Goal: Use online tool/utility

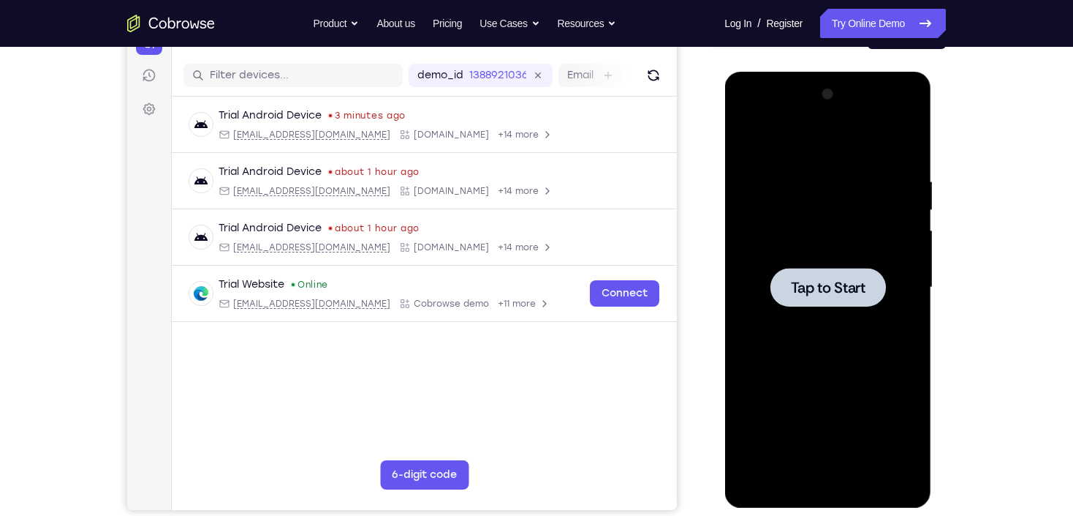
click at [839, 282] on span "Tap to Start" at bounding box center [827, 287] width 75 height 15
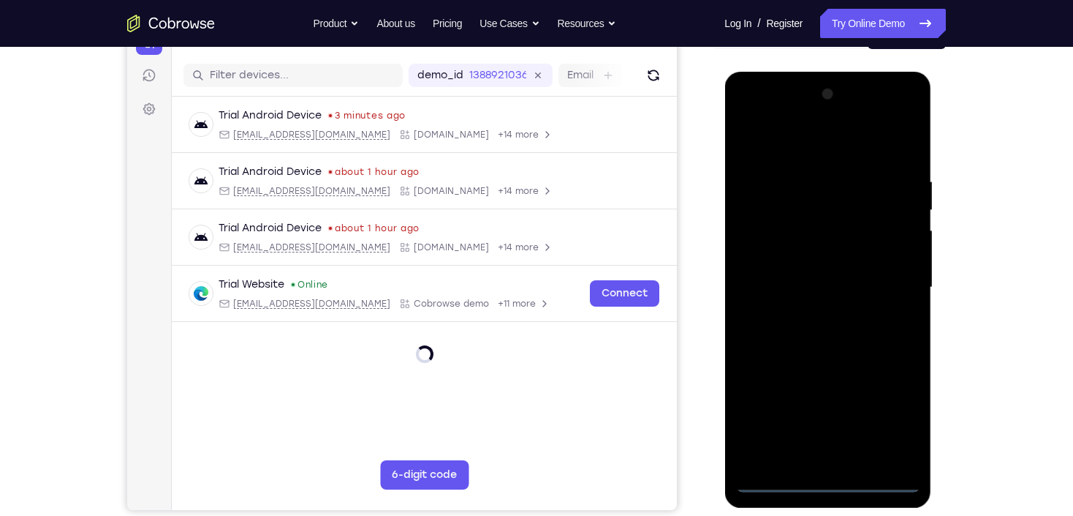
click at [832, 479] on div at bounding box center [828, 288] width 184 height 410
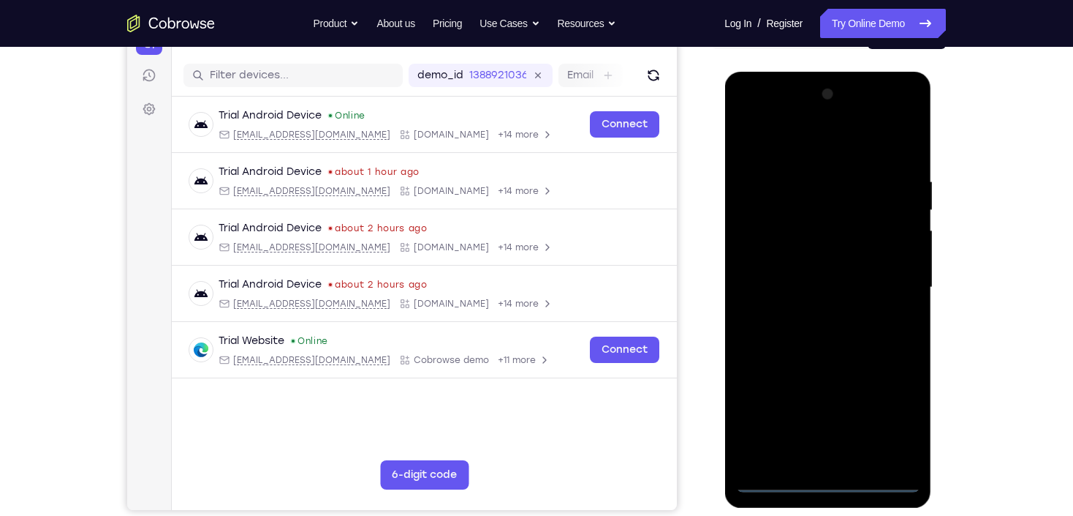
click at [898, 415] on div at bounding box center [828, 288] width 184 height 410
click at [769, 140] on div at bounding box center [828, 288] width 184 height 410
click at [888, 283] on div at bounding box center [828, 288] width 184 height 410
click at [807, 314] on div at bounding box center [828, 288] width 184 height 410
click at [817, 270] on div at bounding box center [828, 288] width 184 height 410
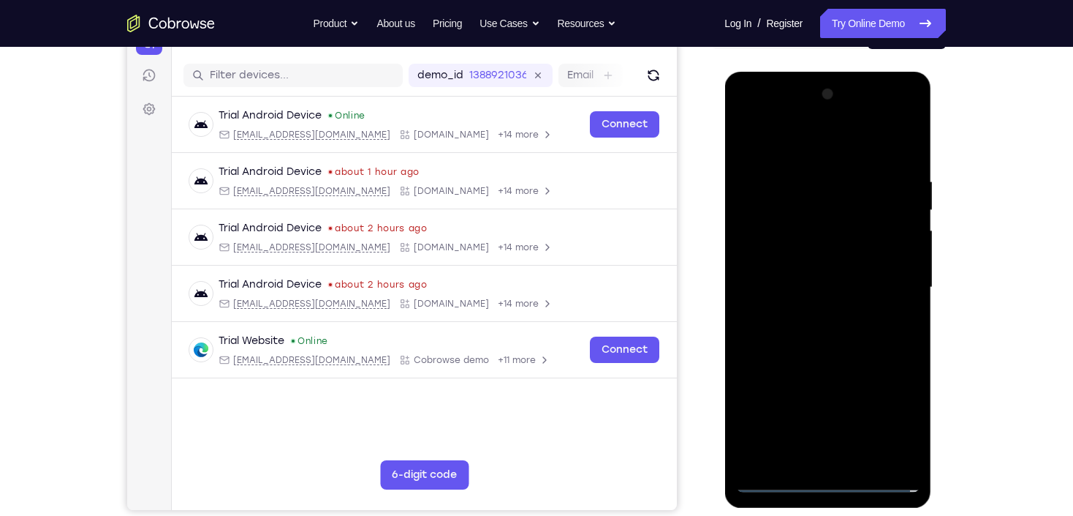
click at [808, 262] on div at bounding box center [828, 288] width 184 height 410
click at [805, 287] on div at bounding box center [828, 288] width 184 height 410
click at [817, 330] on div at bounding box center [828, 288] width 184 height 410
click at [847, 354] on div at bounding box center [828, 288] width 184 height 410
click at [901, 465] on div at bounding box center [828, 288] width 184 height 410
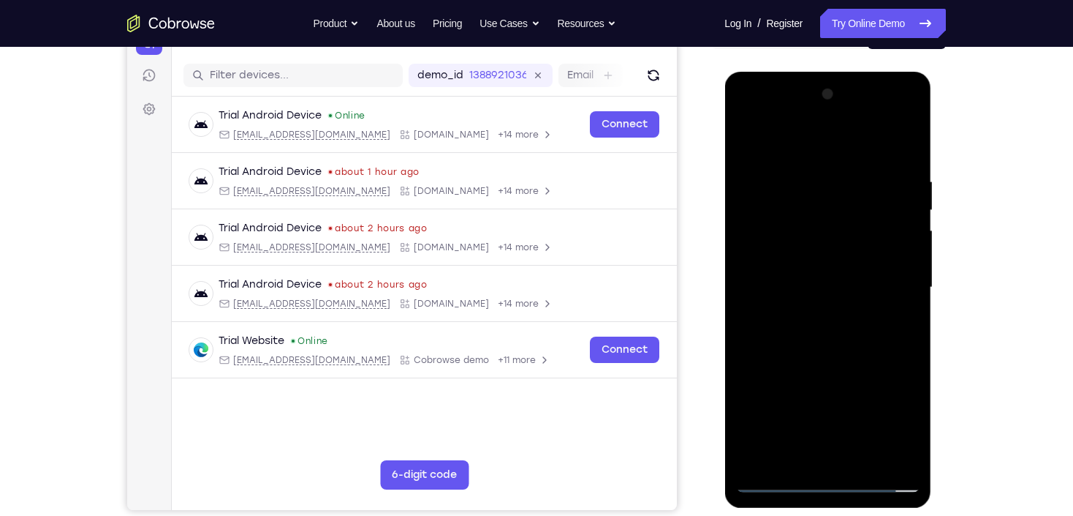
click at [742, 298] on div at bounding box center [828, 288] width 184 height 410
drag, startPoint x: 893, startPoint y: 279, endPoint x: 636, endPoint y: 266, distance: 257.0
click at [725, 266] on html "Online web based iOS Simulators and Android Emulators. Run iPhone, iPad, Mobile…" at bounding box center [829, 291] width 208 height 439
click at [903, 275] on div at bounding box center [828, 288] width 184 height 410
click at [856, 257] on div at bounding box center [828, 288] width 184 height 410
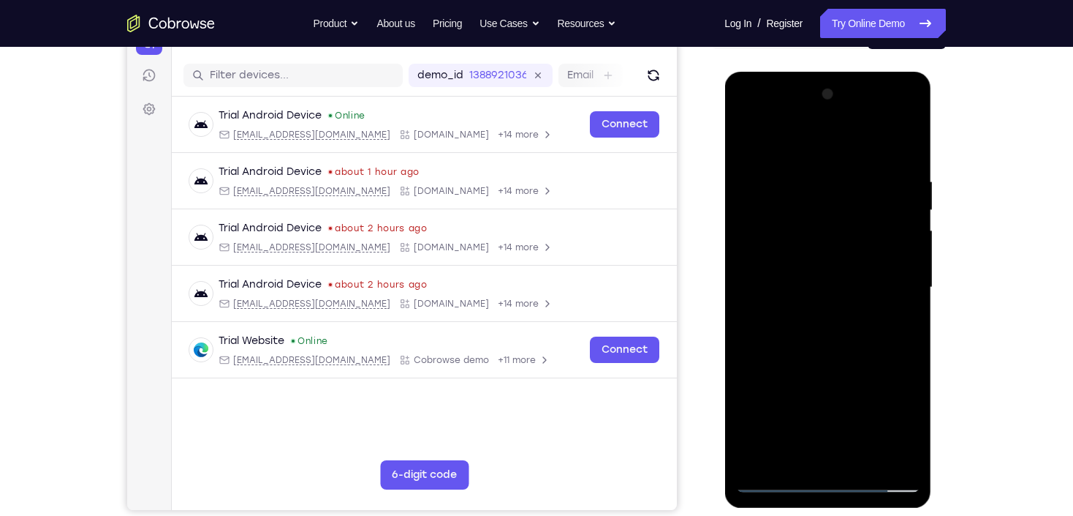
click at [874, 252] on div at bounding box center [828, 288] width 184 height 410
click at [761, 282] on div at bounding box center [828, 288] width 184 height 410
click at [761, 284] on div at bounding box center [828, 288] width 184 height 410
click at [760, 284] on div at bounding box center [828, 288] width 184 height 410
click at [894, 234] on div at bounding box center [828, 288] width 184 height 410
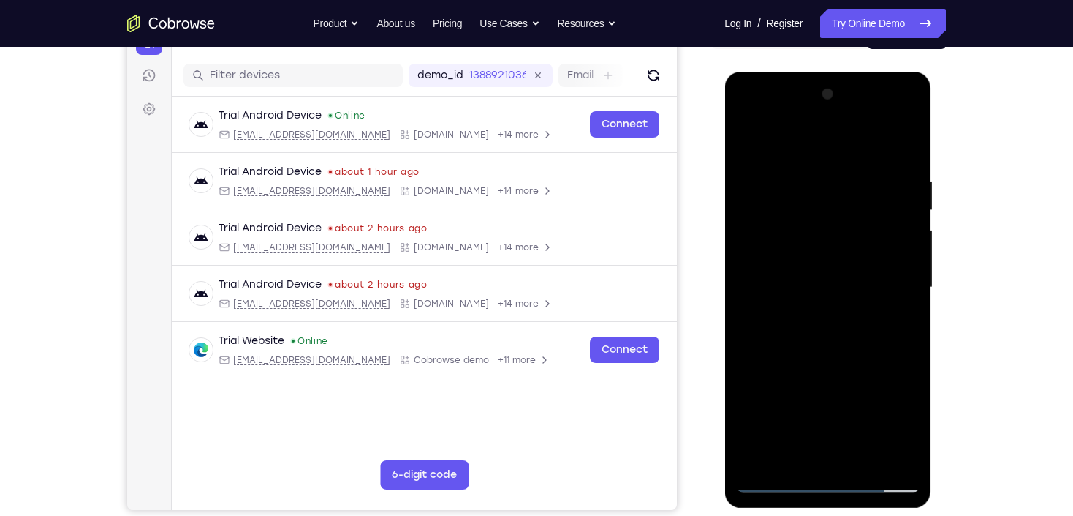
click at [888, 235] on div at bounding box center [828, 288] width 184 height 410
click at [888, 234] on div at bounding box center [828, 288] width 184 height 410
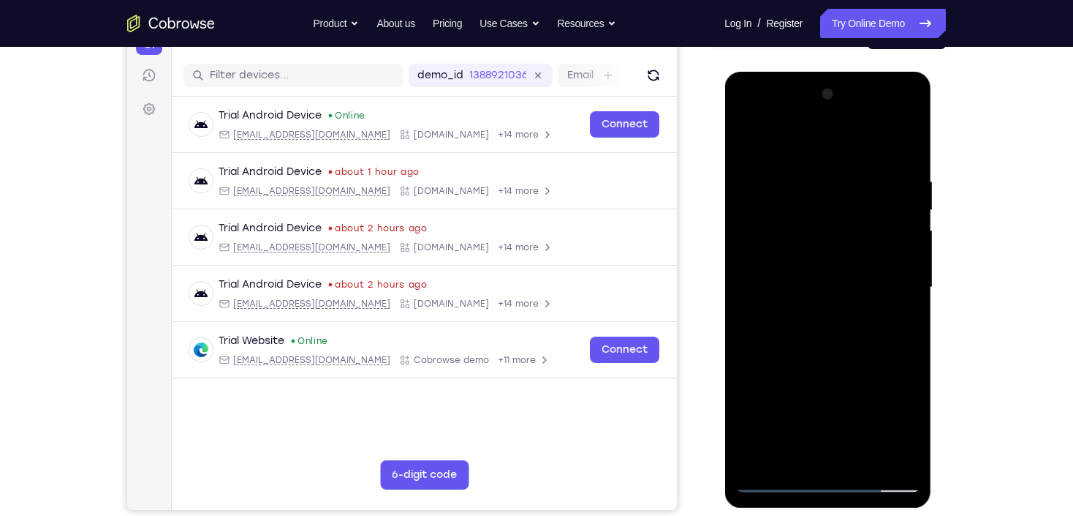
click at [888, 234] on div at bounding box center [828, 288] width 184 height 410
click at [888, 235] on div at bounding box center [828, 288] width 184 height 410
click at [748, 281] on div at bounding box center [828, 288] width 184 height 410
click at [908, 248] on div at bounding box center [828, 288] width 184 height 410
click at [920, 248] on div at bounding box center [828, 290] width 207 height 436
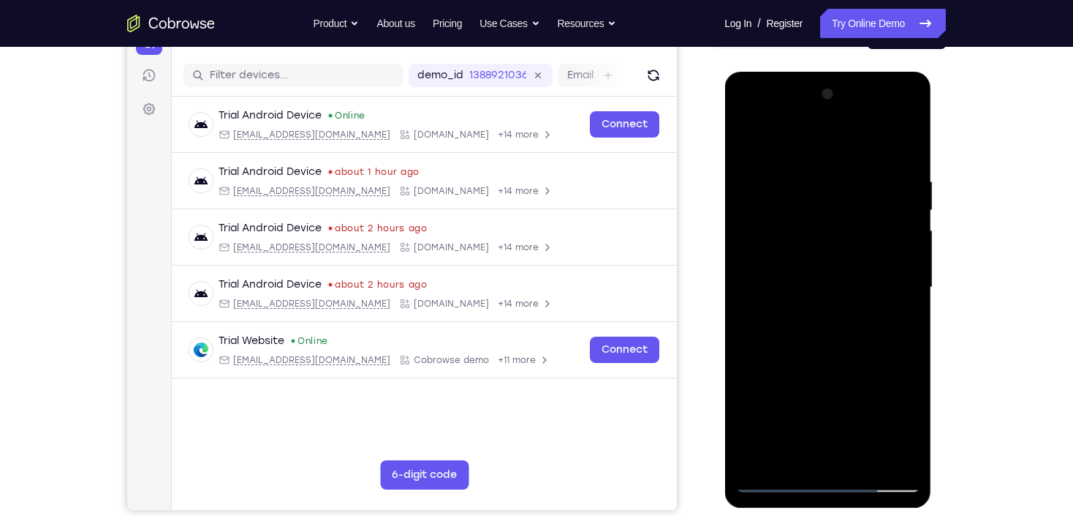
click at [904, 246] on div at bounding box center [828, 288] width 184 height 410
click at [880, 265] on div at bounding box center [828, 288] width 184 height 410
click at [880, 264] on div at bounding box center [828, 288] width 184 height 410
click at [760, 298] on div at bounding box center [828, 288] width 184 height 410
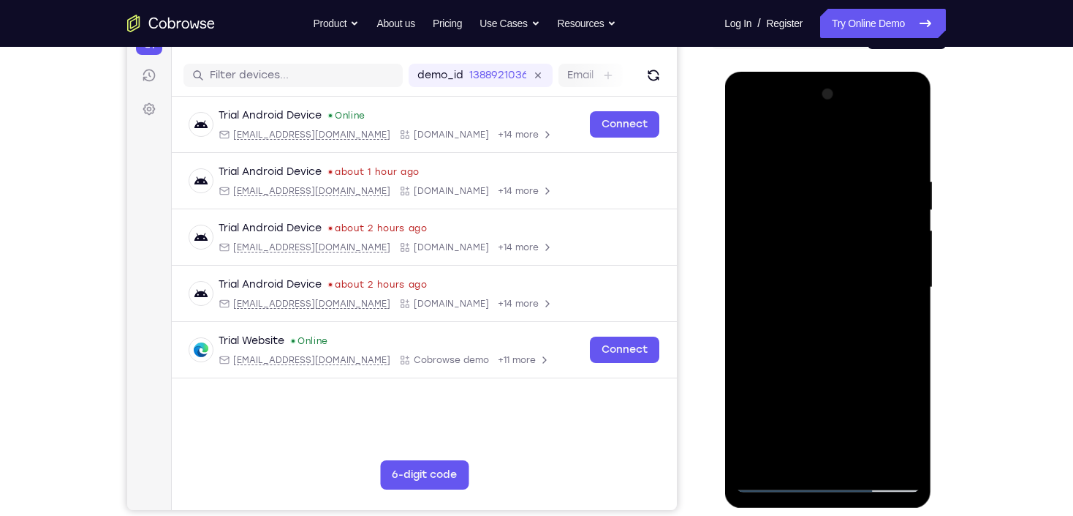
click at [891, 263] on div at bounding box center [828, 288] width 184 height 410
click at [894, 269] on div at bounding box center [828, 288] width 184 height 410
click at [906, 263] on div at bounding box center [828, 288] width 184 height 410
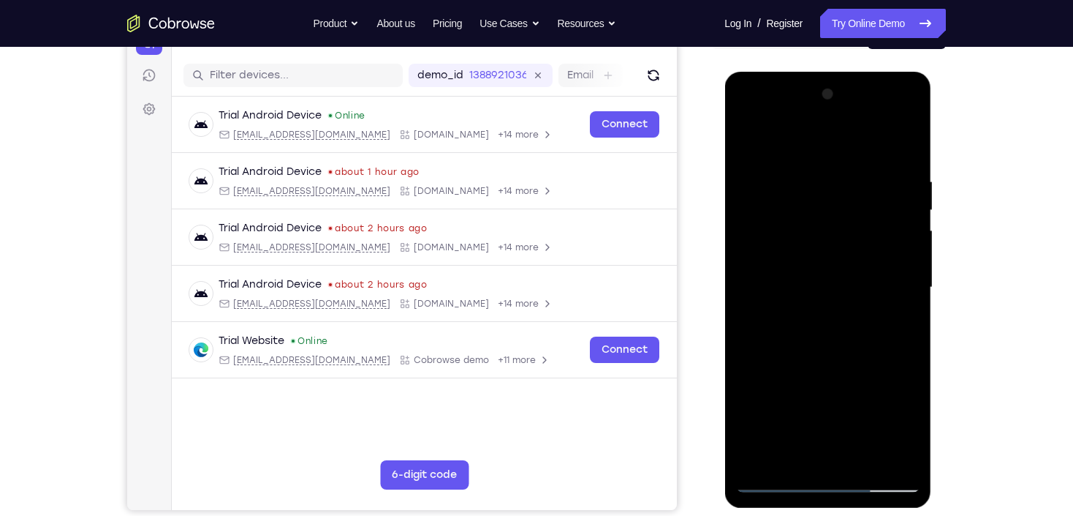
click at [905, 263] on div at bounding box center [828, 288] width 184 height 410
click at [906, 263] on div at bounding box center [828, 288] width 184 height 410
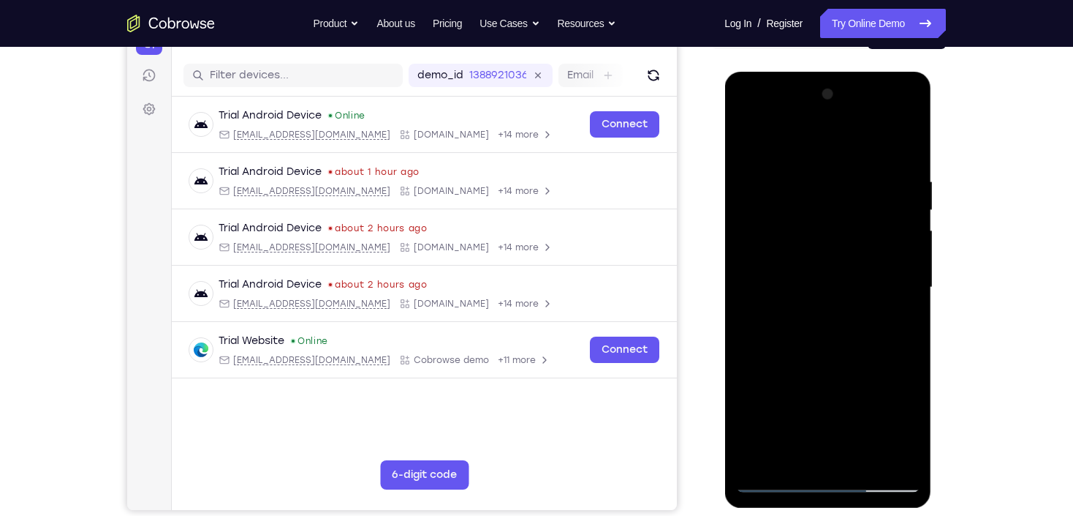
click at [905, 262] on div at bounding box center [828, 288] width 184 height 410
click at [760, 293] on div at bounding box center [828, 288] width 184 height 410
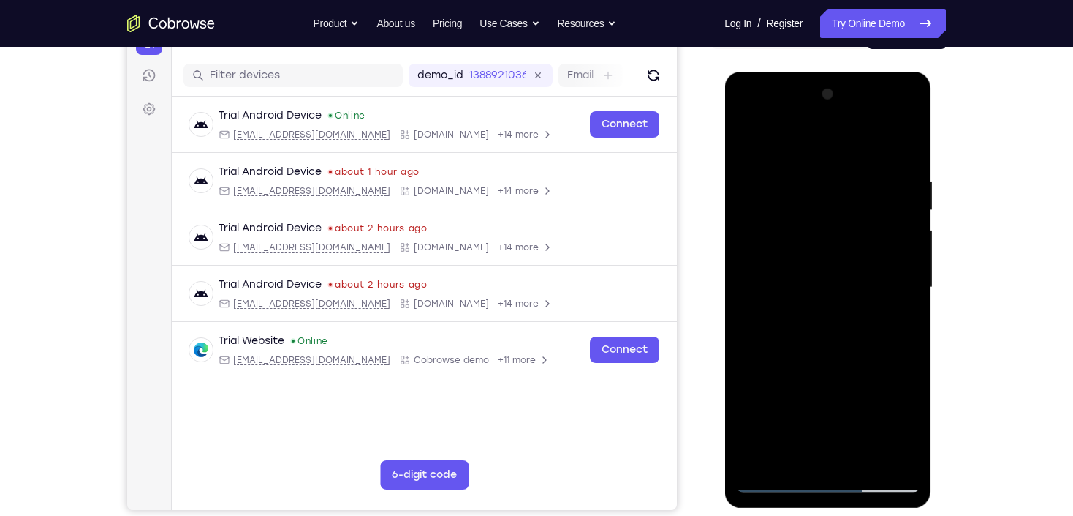
click at [902, 258] on div at bounding box center [828, 288] width 184 height 410
click at [754, 247] on div at bounding box center [828, 288] width 184 height 410
click at [755, 247] on div at bounding box center [828, 288] width 184 height 410
drag, startPoint x: 839, startPoint y: 236, endPoint x: 844, endPoint y: 219, distance: 18.3
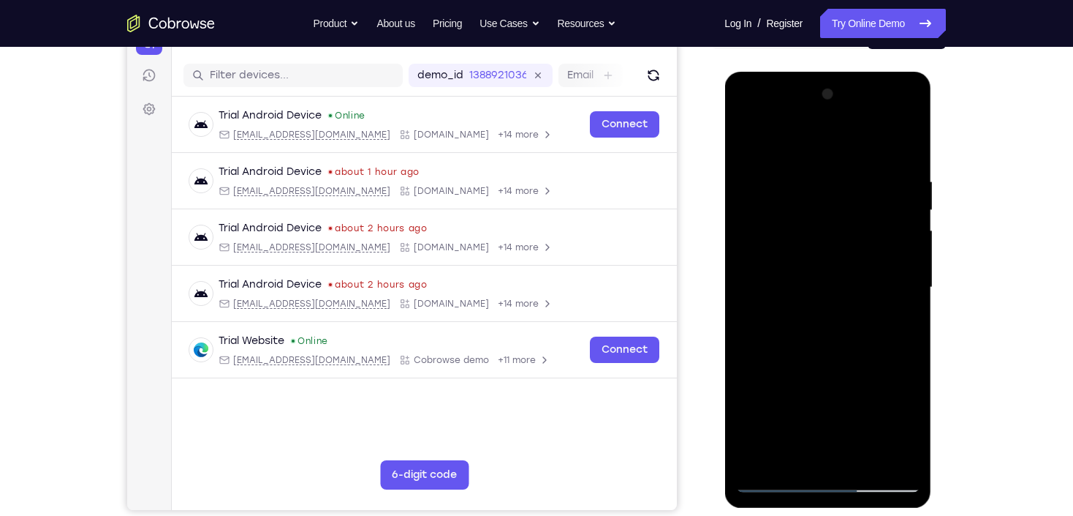
click at [841, 234] on div at bounding box center [828, 288] width 184 height 410
click at [912, 96] on div at bounding box center [828, 288] width 184 height 410
click at [912, 99] on div at bounding box center [828, 288] width 184 height 410
click at [788, 459] on div at bounding box center [828, 288] width 184 height 410
click at [796, 140] on div at bounding box center [828, 288] width 184 height 410
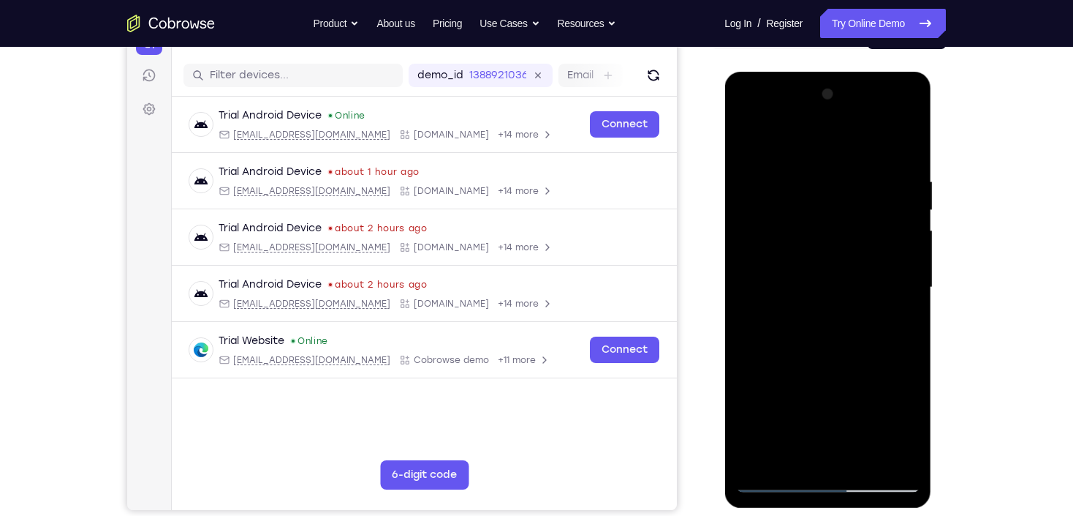
click at [794, 165] on div at bounding box center [828, 288] width 184 height 410
drag, startPoint x: 810, startPoint y: 276, endPoint x: 766, endPoint y: 161, distance: 122.9
click at [771, 167] on div at bounding box center [828, 288] width 184 height 410
click at [777, 478] on div at bounding box center [828, 288] width 184 height 410
drag, startPoint x: 828, startPoint y: 227, endPoint x: 824, endPoint y: 281, distance: 53.5
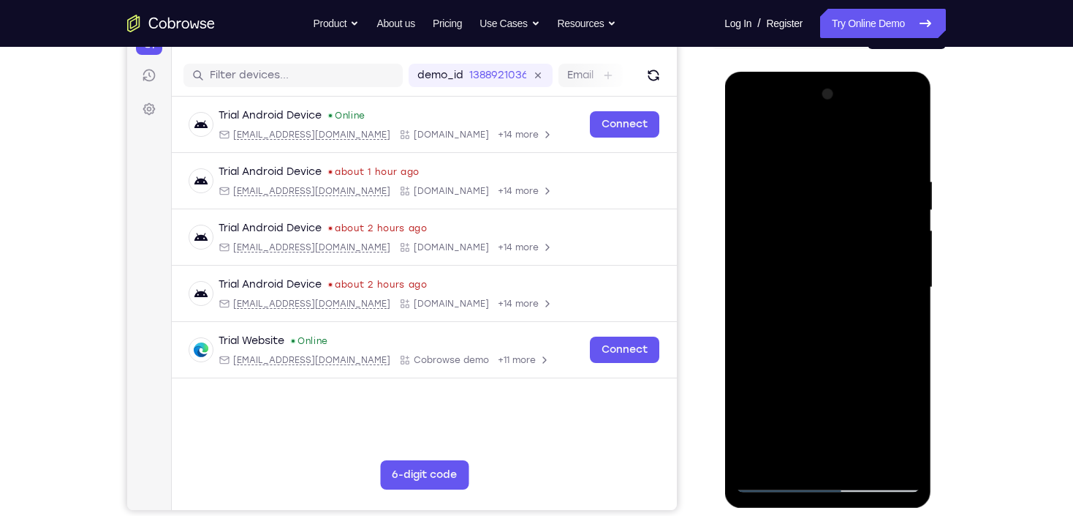
click at [824, 281] on div at bounding box center [828, 288] width 184 height 410
click at [806, 186] on div at bounding box center [828, 288] width 184 height 410
drag, startPoint x: 801, startPoint y: 374, endPoint x: 852, endPoint y: 244, distance: 139.6
click at [852, 246] on div at bounding box center [828, 288] width 184 height 410
drag, startPoint x: 853, startPoint y: 375, endPoint x: 874, endPoint y: 205, distance: 171.0
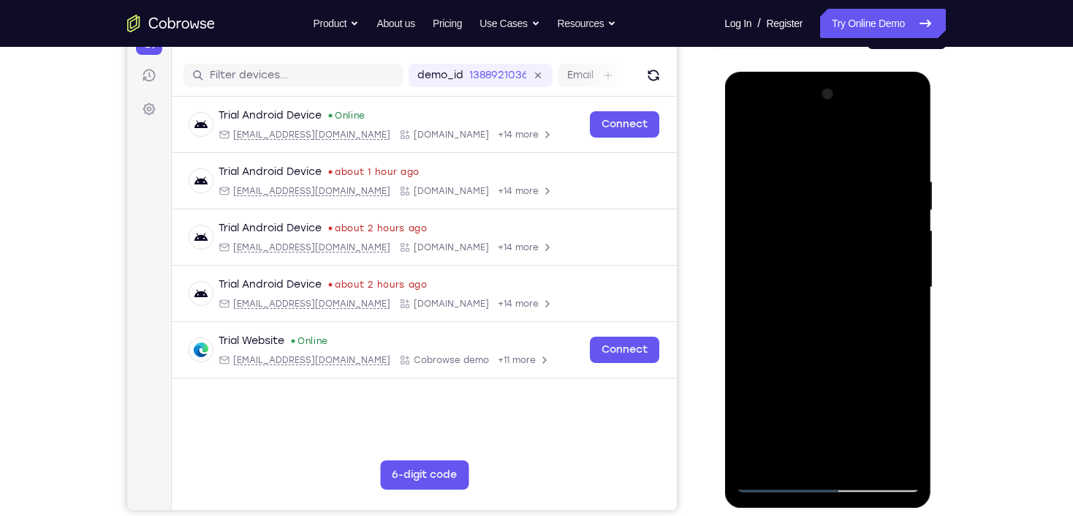
click at [874, 205] on div at bounding box center [828, 288] width 184 height 410
drag, startPoint x: 831, startPoint y: 319, endPoint x: 833, endPoint y: 205, distance: 114.1
click at [833, 206] on div at bounding box center [828, 288] width 184 height 410
drag, startPoint x: 833, startPoint y: 191, endPoint x: 831, endPoint y: 452, distance: 261.1
click at [830, 452] on div at bounding box center [828, 288] width 184 height 410
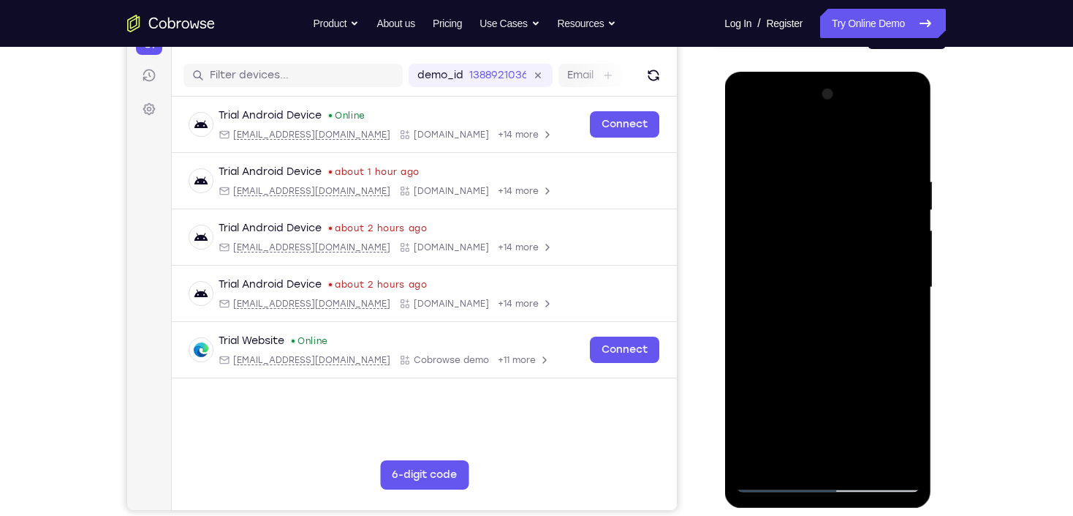
drag, startPoint x: 830, startPoint y: 207, endPoint x: 842, endPoint y: 369, distance: 162.1
click at [840, 367] on div at bounding box center [828, 288] width 184 height 410
drag, startPoint x: 855, startPoint y: 264, endPoint x: 835, endPoint y: 309, distance: 48.8
click at [839, 330] on div at bounding box center [828, 288] width 184 height 410
click at [865, 461] on div at bounding box center [828, 288] width 184 height 410
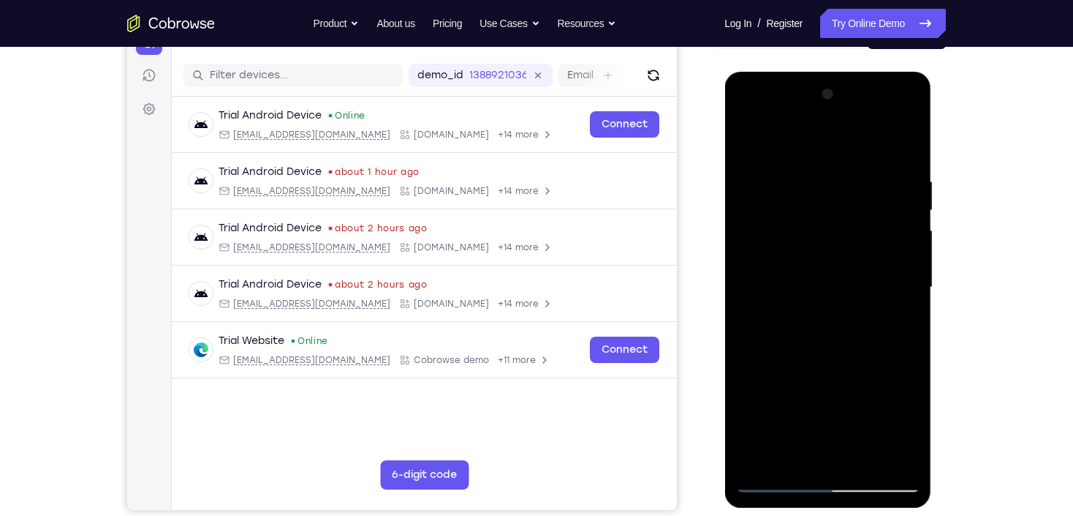
click at [831, 370] on div at bounding box center [828, 288] width 184 height 410
click at [831, 158] on div at bounding box center [828, 288] width 184 height 410
click at [768, 158] on div at bounding box center [828, 288] width 184 height 410
drag, startPoint x: 841, startPoint y: 437, endPoint x: 842, endPoint y: 276, distance: 160.9
click at [842, 276] on div at bounding box center [828, 288] width 184 height 410
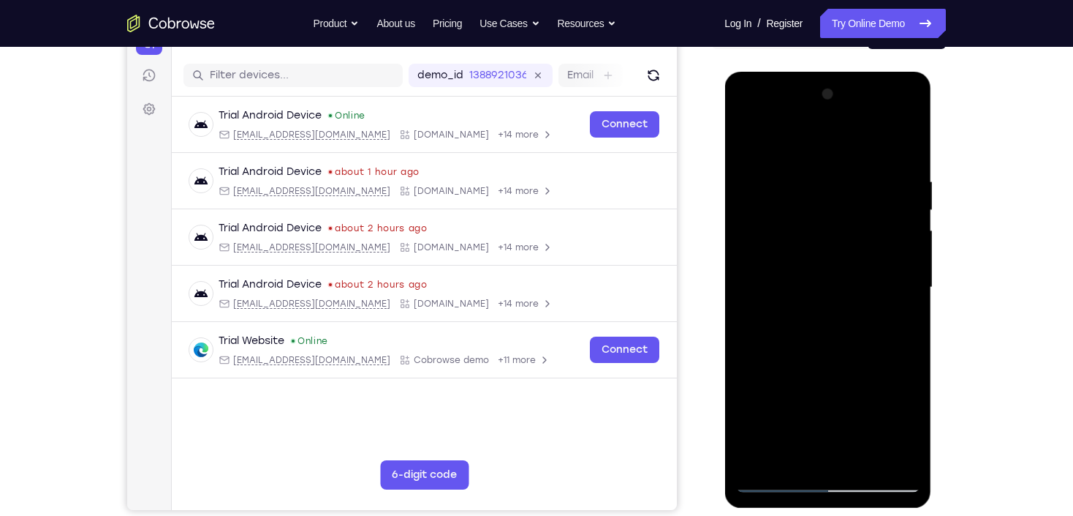
drag, startPoint x: 825, startPoint y: 461, endPoint x: 839, endPoint y: 279, distance: 182.6
click at [839, 279] on div at bounding box center [828, 288] width 184 height 410
click at [745, 140] on div at bounding box center [828, 288] width 184 height 410
drag, startPoint x: 818, startPoint y: 169, endPoint x: 834, endPoint y: 429, distance: 260.1
click at [834, 429] on div at bounding box center [828, 288] width 184 height 410
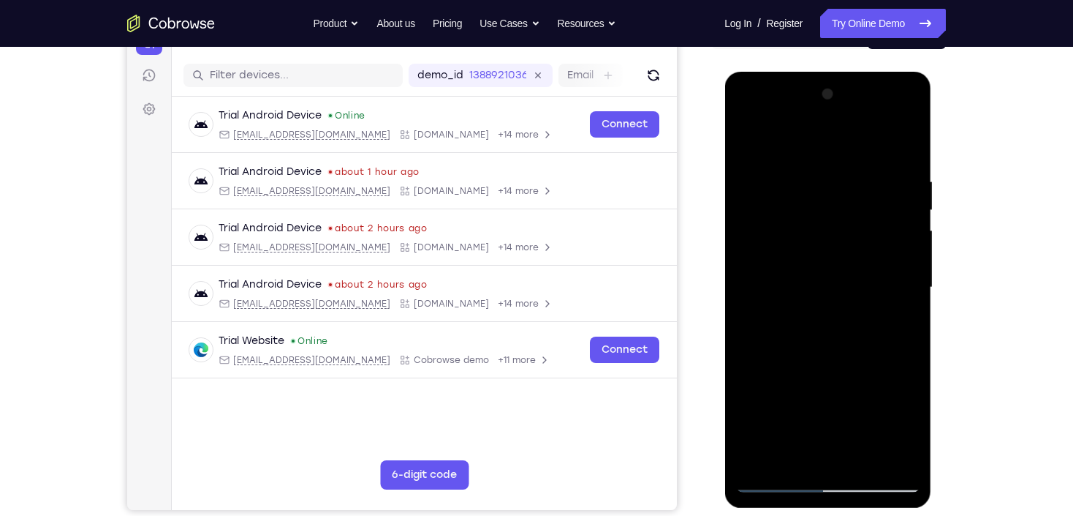
click at [815, 176] on div at bounding box center [828, 288] width 184 height 410
click at [909, 240] on div at bounding box center [828, 288] width 184 height 410
click at [872, 230] on div at bounding box center [828, 288] width 184 height 410
click at [900, 222] on div at bounding box center [828, 288] width 184 height 410
click at [902, 260] on div at bounding box center [828, 288] width 184 height 410
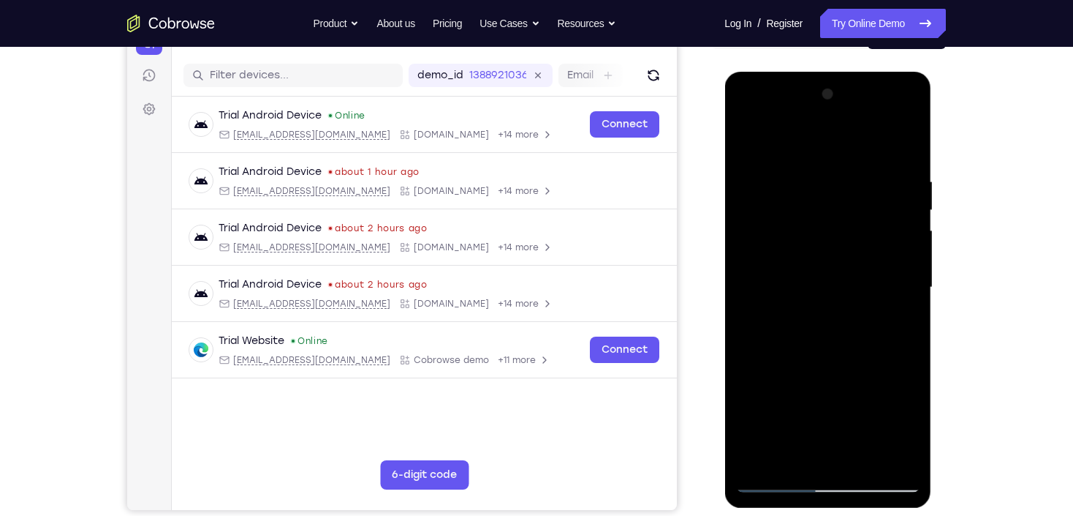
click at [902, 260] on div at bounding box center [828, 288] width 184 height 410
click at [859, 242] on div at bounding box center [828, 288] width 184 height 410
click at [831, 274] on div at bounding box center [828, 288] width 184 height 410
click at [819, 193] on div at bounding box center [828, 288] width 184 height 410
click at [827, 331] on div at bounding box center [828, 288] width 184 height 410
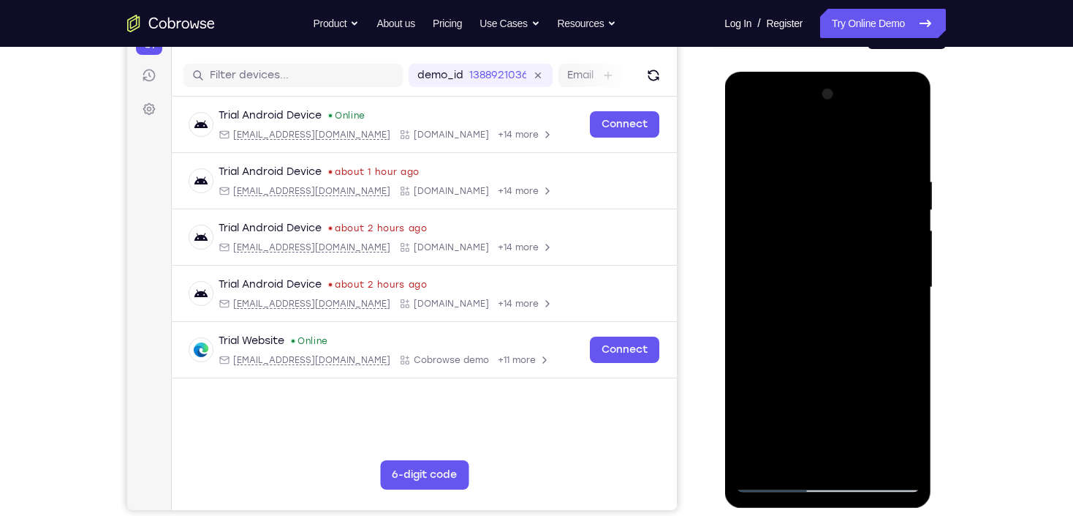
click at [852, 193] on div at bounding box center [828, 288] width 184 height 410
click at [746, 139] on div at bounding box center [828, 288] width 184 height 410
click at [883, 260] on div at bounding box center [828, 288] width 184 height 410
click at [888, 262] on div at bounding box center [828, 288] width 184 height 410
click at [760, 290] on div at bounding box center [828, 288] width 184 height 410
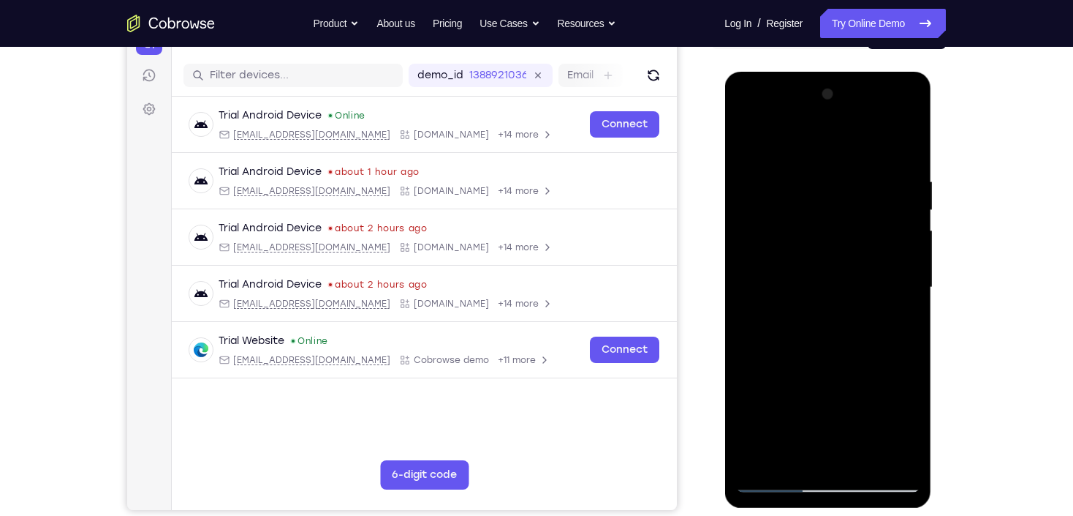
click at [884, 461] on div at bounding box center [828, 288] width 184 height 410
click at [905, 151] on div at bounding box center [828, 288] width 184 height 410
click at [779, 476] on div at bounding box center [828, 288] width 184 height 410
drag, startPoint x: 906, startPoint y: 181, endPoint x: 806, endPoint y: 214, distance: 105.4
click at [806, 214] on div at bounding box center [828, 288] width 184 height 410
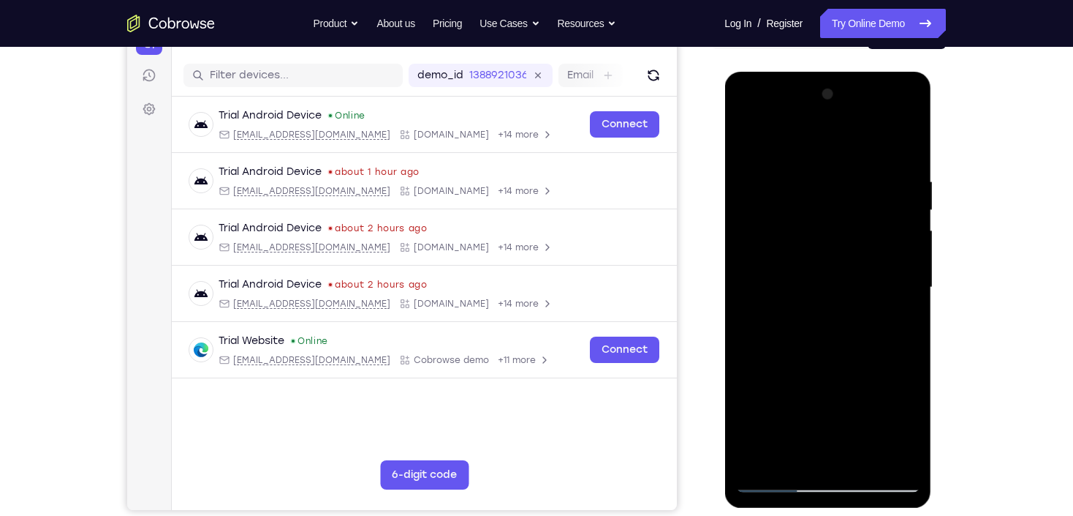
click at [803, 175] on div at bounding box center [828, 288] width 184 height 410
click at [910, 239] on div at bounding box center [828, 288] width 184 height 410
click at [895, 205] on div at bounding box center [828, 288] width 184 height 410
click at [900, 265] on div at bounding box center [828, 288] width 184 height 410
click at [903, 272] on div at bounding box center [828, 288] width 184 height 410
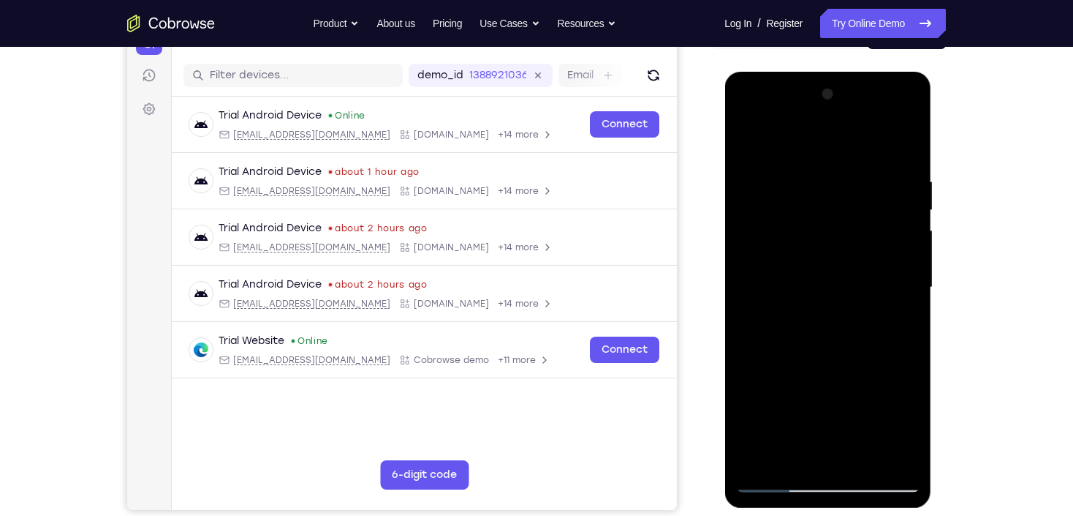
click at [903, 272] on div at bounding box center [828, 288] width 184 height 410
click at [751, 262] on div at bounding box center [828, 288] width 184 height 410
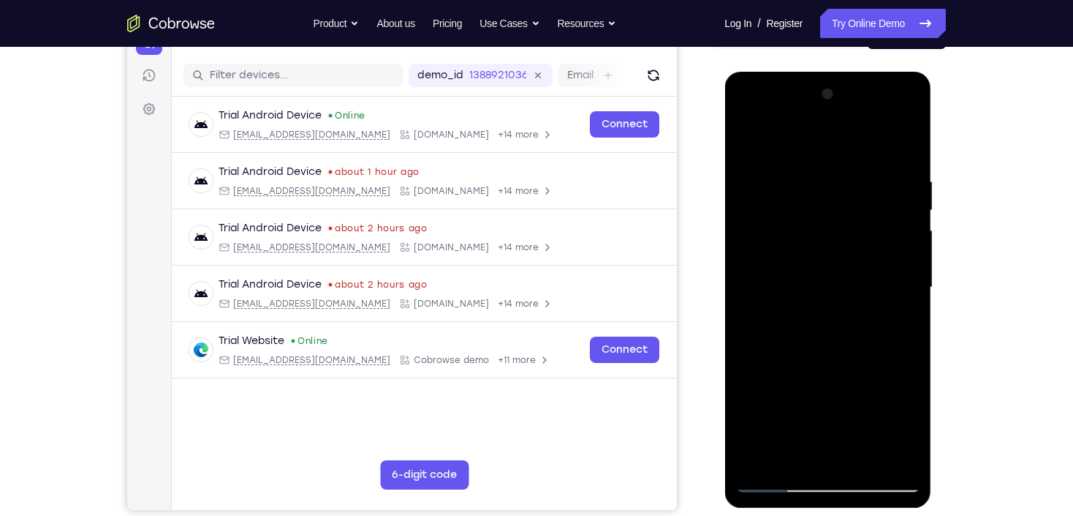
click at [737, 263] on div at bounding box center [828, 288] width 184 height 410
click at [747, 264] on div at bounding box center [828, 288] width 184 height 410
click at [886, 224] on div at bounding box center [828, 288] width 184 height 410
click at [771, 148] on div at bounding box center [828, 288] width 184 height 410
drag, startPoint x: 801, startPoint y: 377, endPoint x: 828, endPoint y: 230, distance: 149.3
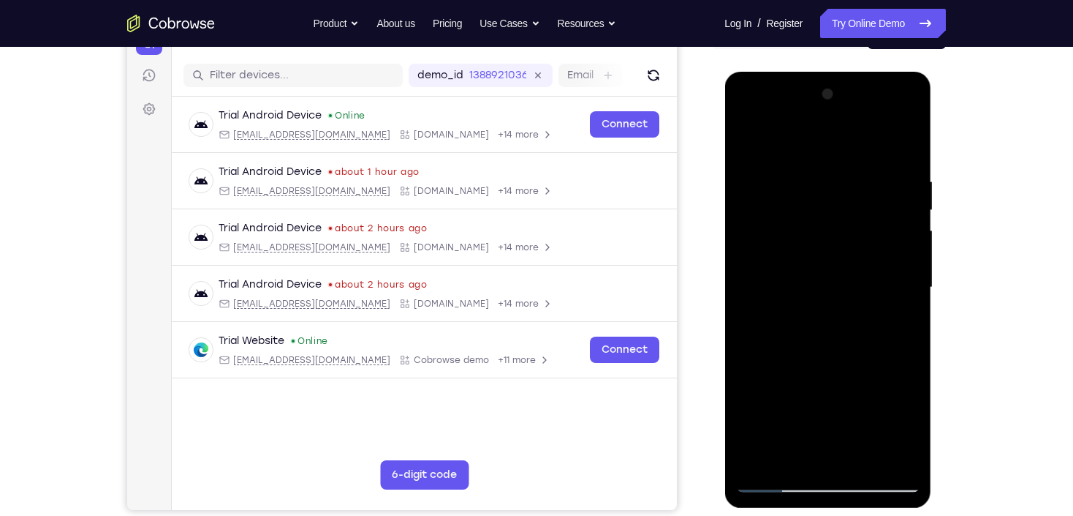
click at [828, 231] on div at bounding box center [828, 288] width 184 height 410
drag, startPoint x: 859, startPoint y: 347, endPoint x: 862, endPoint y: 246, distance: 101.0
click at [862, 246] on div at bounding box center [828, 288] width 184 height 410
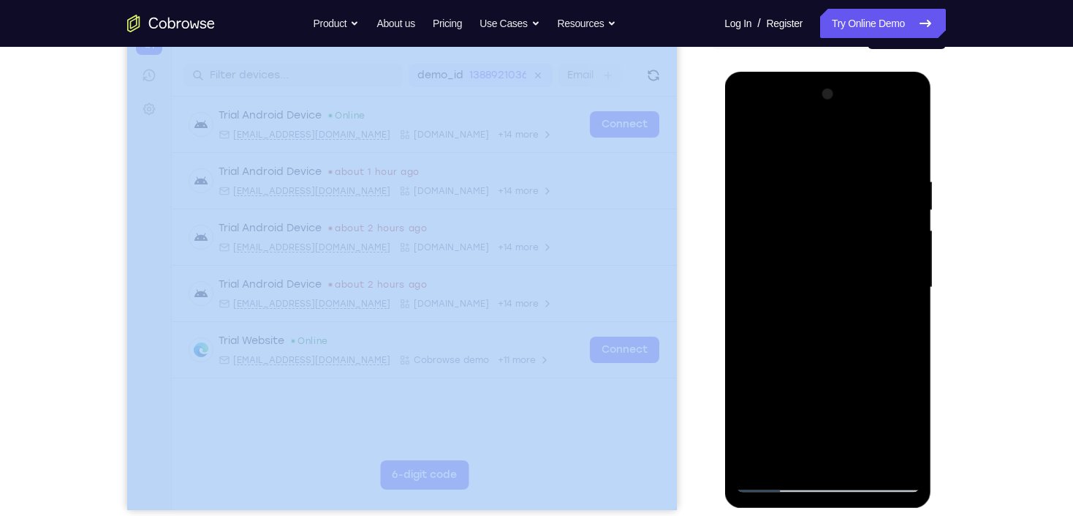
drag, startPoint x: 1443, startPoint y: 242, endPoint x: 750, endPoint y: 155, distance: 698.7
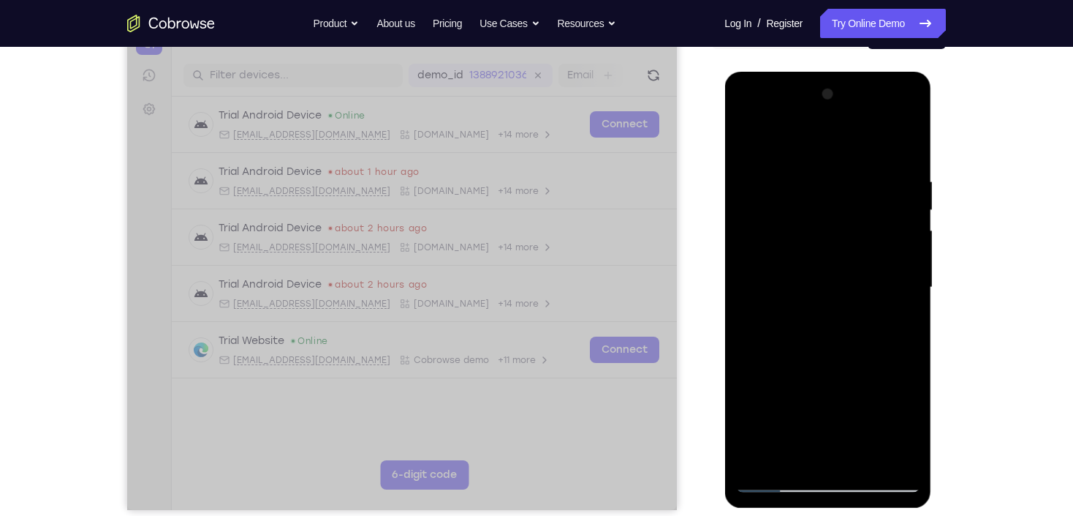
click at [767, 178] on div at bounding box center [828, 288] width 184 height 410
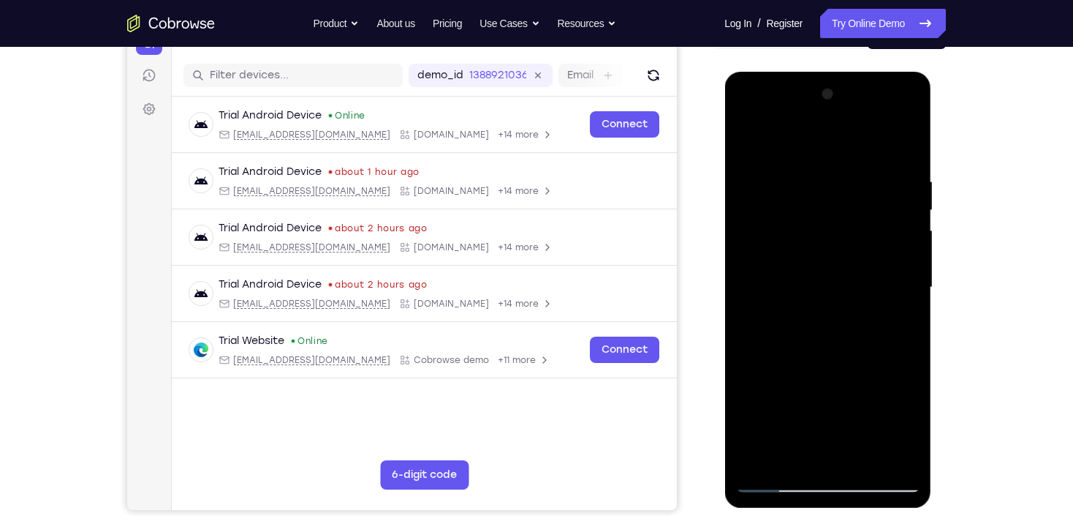
drag, startPoint x: 833, startPoint y: 259, endPoint x: 846, endPoint y: 331, distance: 73.6
click at [846, 331] on div at bounding box center [828, 288] width 184 height 410
click at [751, 137] on div at bounding box center [828, 288] width 184 height 410
drag, startPoint x: 877, startPoint y: 304, endPoint x: 893, endPoint y: 202, distance: 103.6
click at [893, 202] on div at bounding box center [828, 288] width 184 height 410
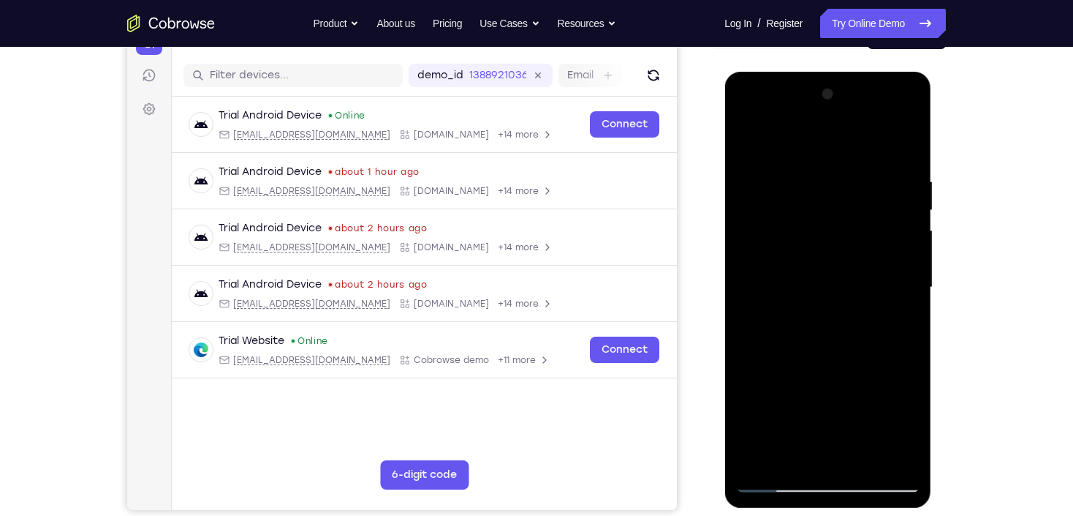
drag, startPoint x: 843, startPoint y: 374, endPoint x: 872, endPoint y: 206, distance: 170.7
click at [872, 207] on div at bounding box center [828, 288] width 184 height 410
click at [758, 457] on div at bounding box center [828, 288] width 184 height 410
drag, startPoint x: 885, startPoint y: 173, endPoint x: 742, endPoint y: 166, distance: 142.8
click at [742, 166] on div at bounding box center [828, 288] width 184 height 410
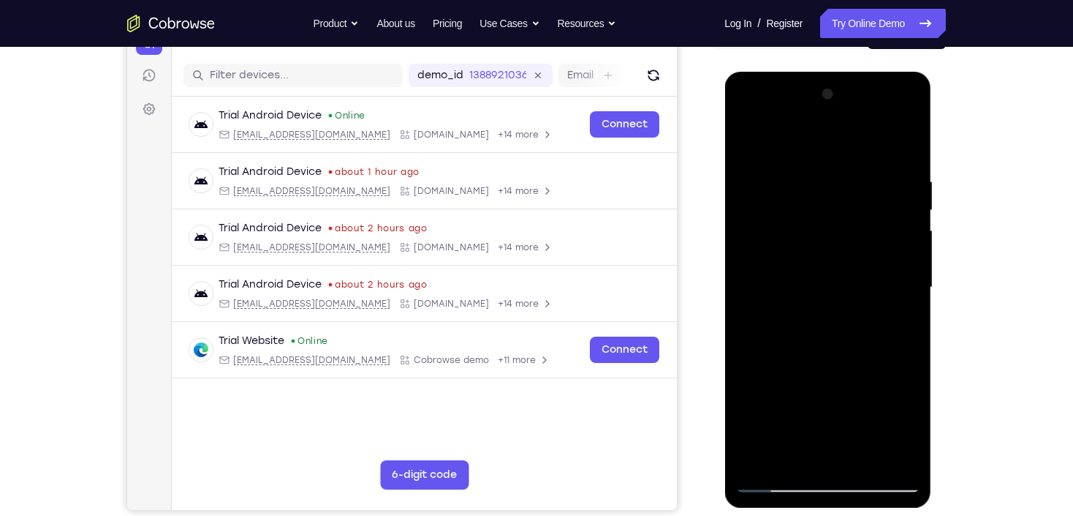
drag, startPoint x: 812, startPoint y: 216, endPoint x: 864, endPoint y: 469, distance: 258.1
click at [864, 469] on div at bounding box center [828, 288] width 184 height 410
click at [856, 178] on div at bounding box center [828, 288] width 184 height 410
click at [895, 269] on div at bounding box center [828, 288] width 184 height 410
click at [752, 145] on div at bounding box center [828, 288] width 184 height 410
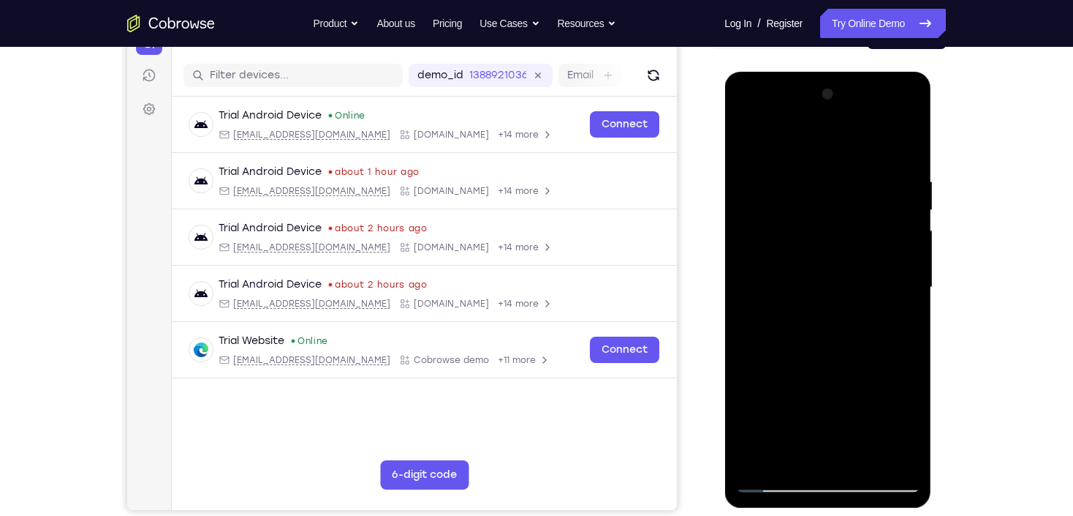
click at [752, 301] on div at bounding box center [828, 288] width 184 height 410
click at [900, 252] on div at bounding box center [828, 288] width 184 height 410
click at [901, 251] on div at bounding box center [828, 288] width 184 height 410
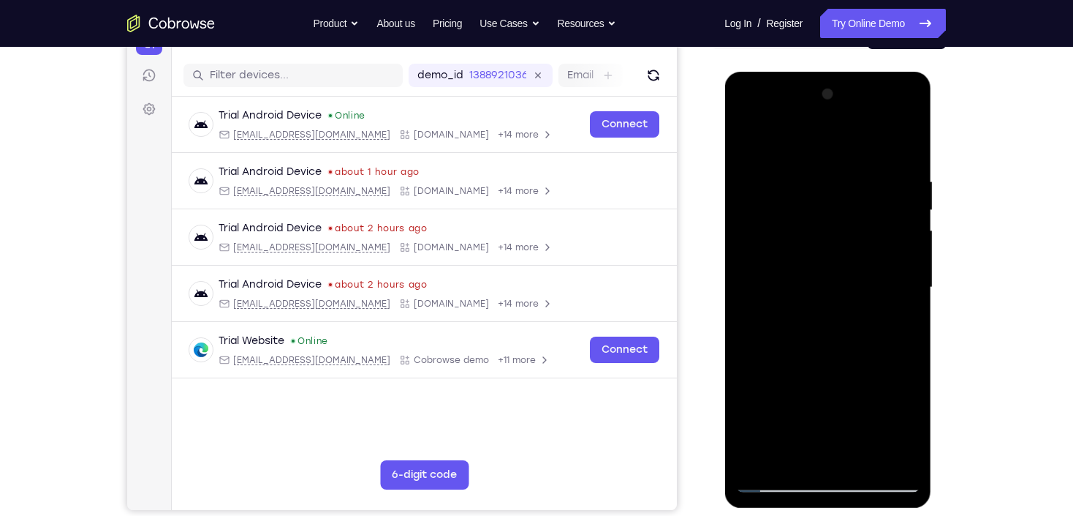
click at [901, 251] on div at bounding box center [828, 288] width 184 height 410
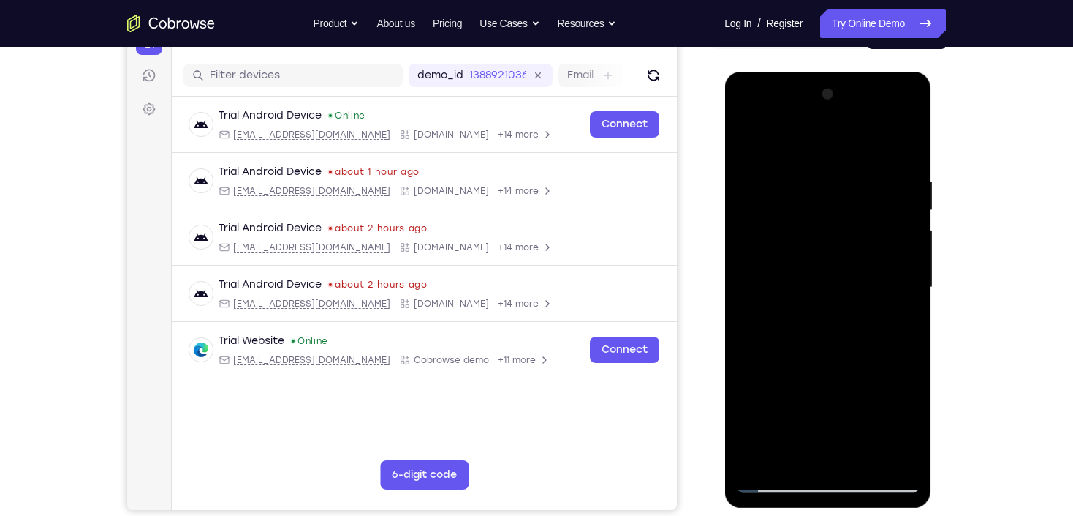
click at [903, 249] on div at bounding box center [828, 288] width 184 height 410
click at [899, 246] on div at bounding box center [828, 288] width 184 height 410
click at [902, 252] on div at bounding box center [828, 288] width 184 height 410
click at [899, 249] on div at bounding box center [828, 288] width 184 height 410
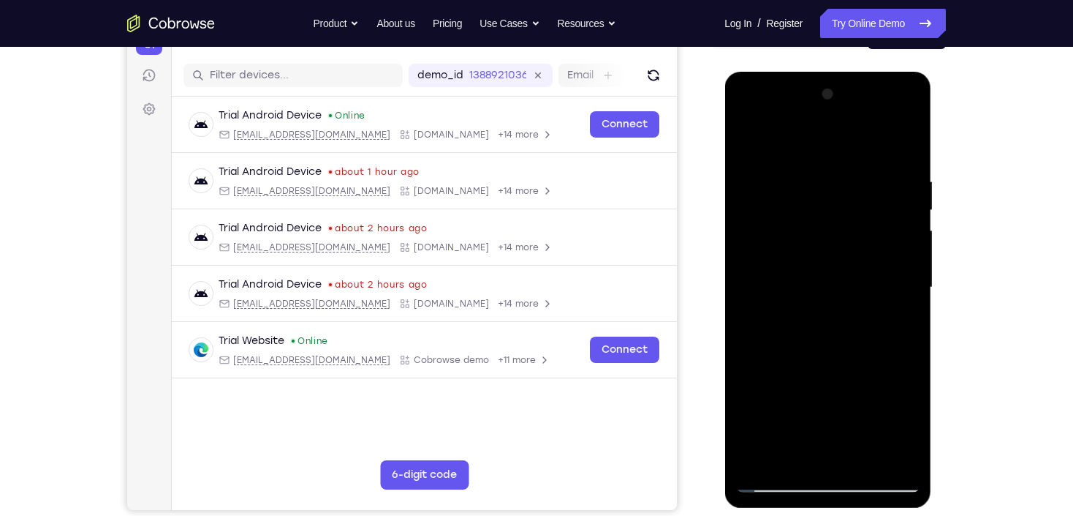
drag, startPoint x: 867, startPoint y: 244, endPoint x: 805, endPoint y: 263, distance: 64.5
click at [809, 282] on div at bounding box center [828, 288] width 184 height 410
click at [889, 260] on div at bounding box center [828, 288] width 184 height 410
click at [886, 260] on div at bounding box center [828, 288] width 184 height 410
click at [884, 259] on div at bounding box center [828, 288] width 184 height 410
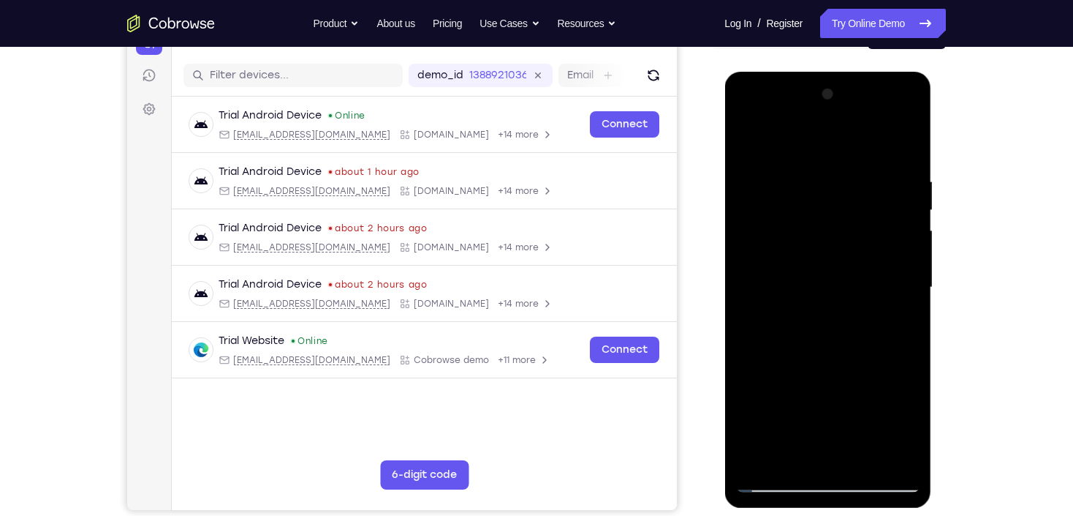
click at [884, 257] on div at bounding box center [828, 288] width 184 height 410
click at [886, 256] on div at bounding box center [828, 288] width 184 height 410
click at [887, 258] on div at bounding box center [828, 288] width 184 height 410
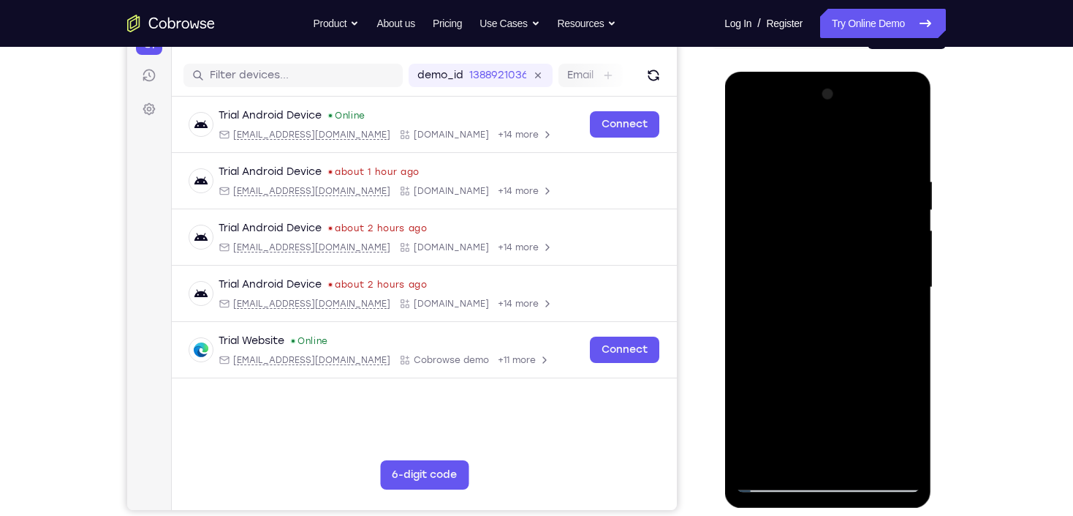
click at [903, 254] on div at bounding box center [828, 288] width 184 height 410
click at [904, 249] on div at bounding box center [828, 288] width 184 height 410
click at [905, 99] on div at bounding box center [828, 288] width 184 height 410
click at [910, 459] on div at bounding box center [828, 288] width 184 height 410
click at [862, 461] on div at bounding box center [828, 288] width 184 height 410
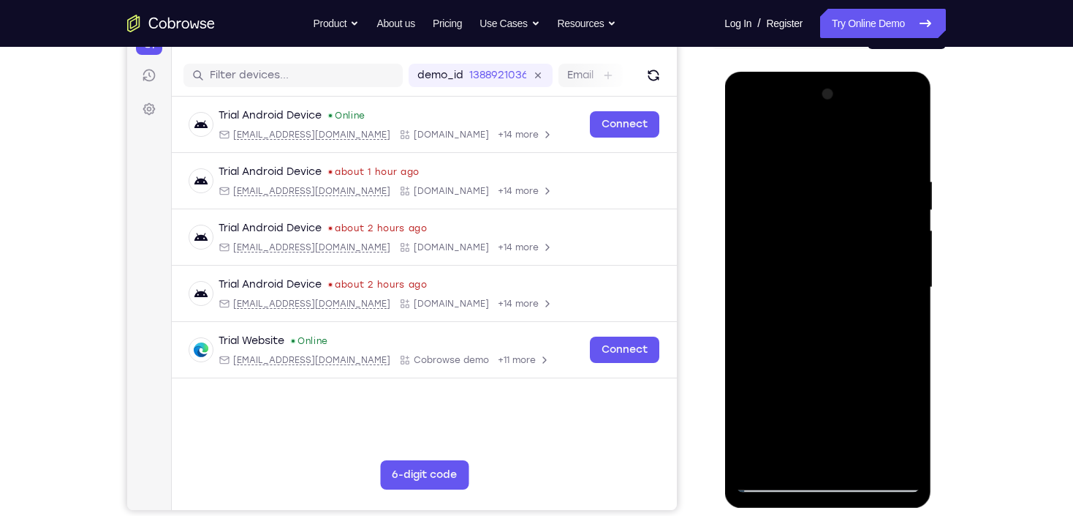
drag, startPoint x: 809, startPoint y: 420, endPoint x: 824, endPoint y: 246, distance: 174.7
click at [823, 246] on div at bounding box center [828, 288] width 184 height 410
click at [799, 322] on div at bounding box center [828, 288] width 184 height 410
click at [745, 331] on div at bounding box center [828, 288] width 184 height 410
drag, startPoint x: 801, startPoint y: 410, endPoint x: 799, endPoint y: 310, distance: 99.5
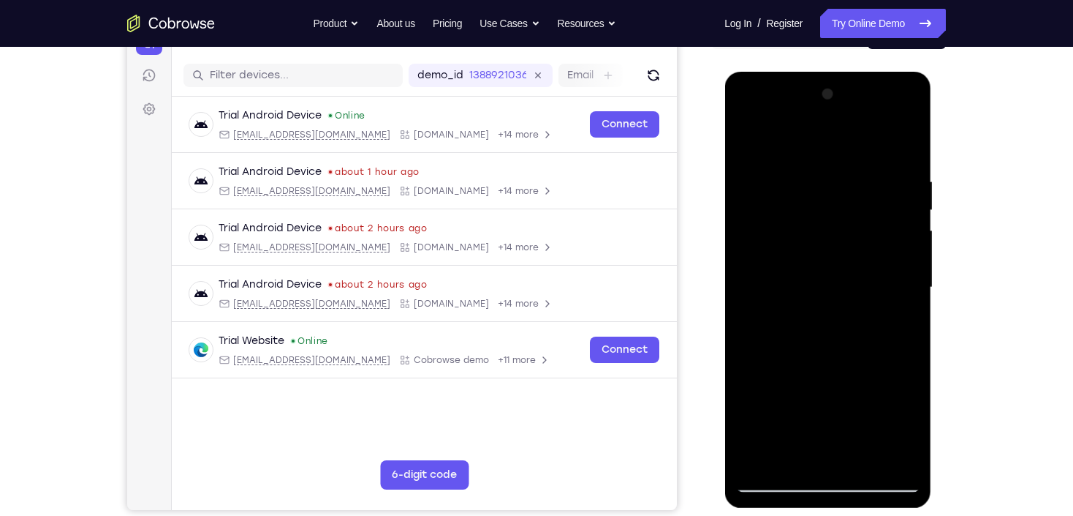
click at [799, 310] on div at bounding box center [828, 288] width 184 height 410
click at [768, 331] on div at bounding box center [828, 288] width 184 height 410
click at [750, 140] on div at bounding box center [828, 288] width 184 height 410
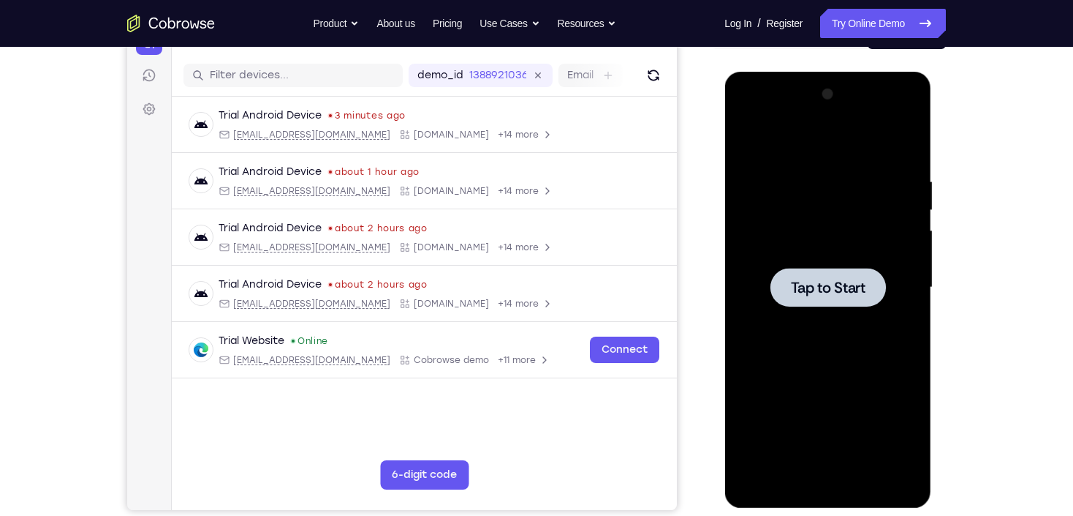
click at [766, 386] on div at bounding box center [828, 288] width 184 height 410
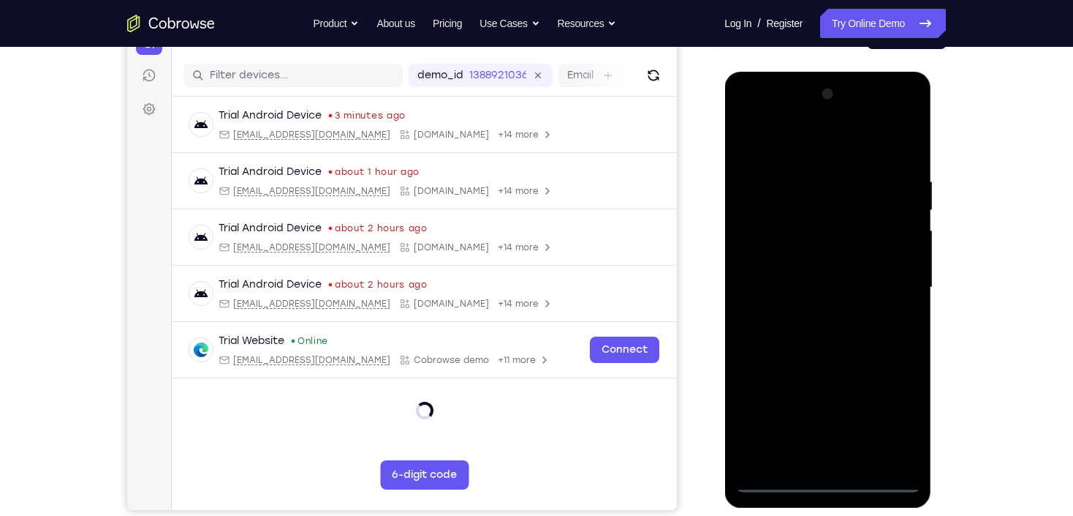
click at [829, 484] on div at bounding box center [828, 288] width 184 height 410
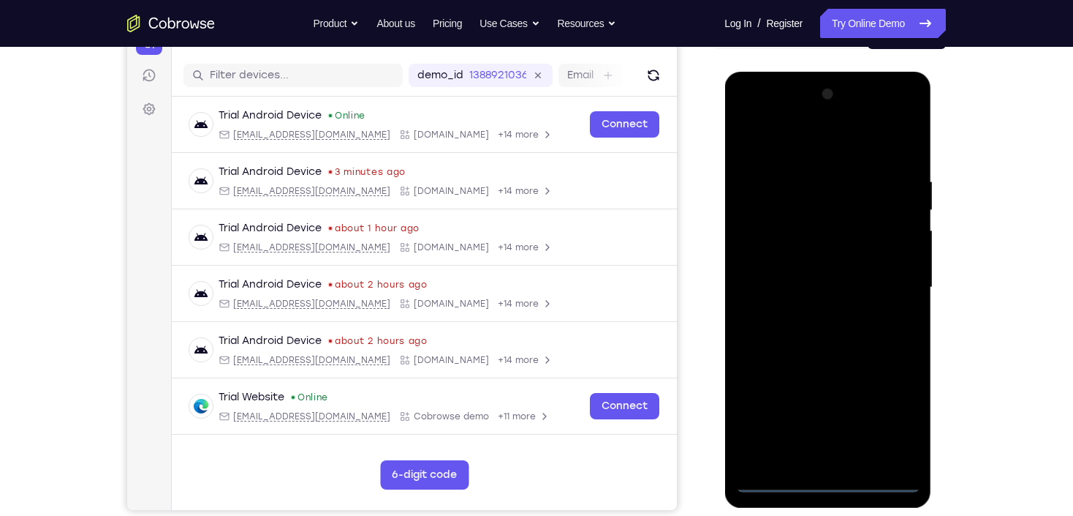
click at [902, 422] on div at bounding box center [828, 288] width 184 height 410
click at [783, 152] on div at bounding box center [828, 288] width 184 height 410
click at [891, 283] on div at bounding box center [828, 288] width 184 height 410
click at [806, 316] on div at bounding box center [828, 288] width 184 height 410
click at [822, 268] on div at bounding box center [828, 288] width 184 height 410
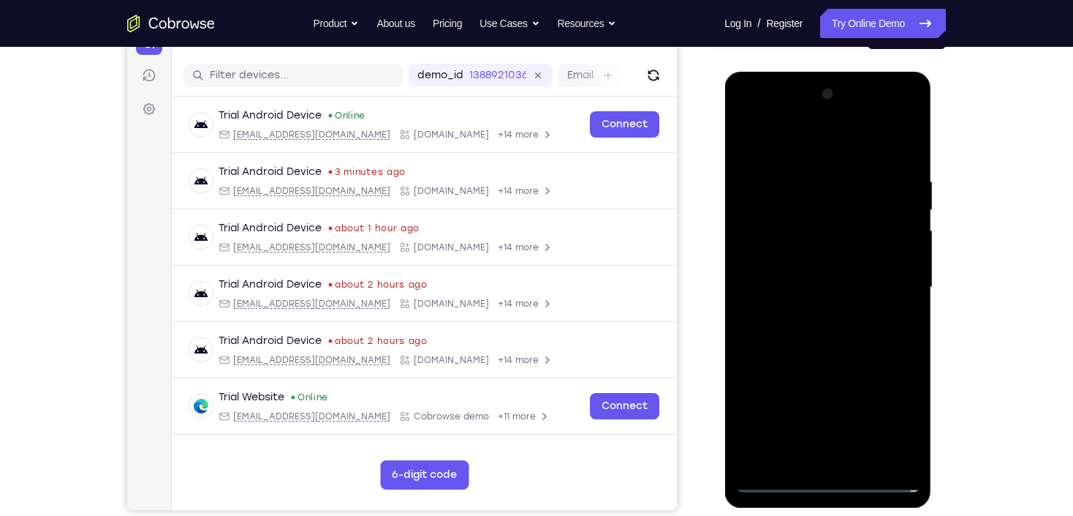
click at [825, 263] on div at bounding box center [828, 288] width 184 height 410
click at [904, 257] on div at bounding box center [828, 288] width 184 height 410
click at [846, 290] on div at bounding box center [828, 288] width 184 height 410
click at [810, 333] on div at bounding box center [828, 288] width 184 height 410
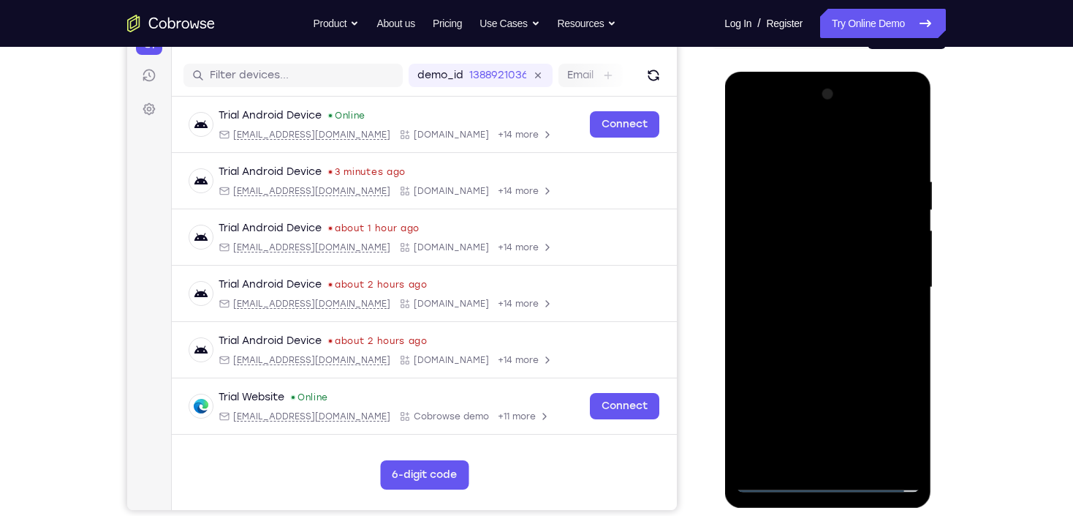
click at [804, 320] on div at bounding box center [828, 288] width 184 height 410
click at [804, 338] on div at bounding box center [828, 288] width 184 height 410
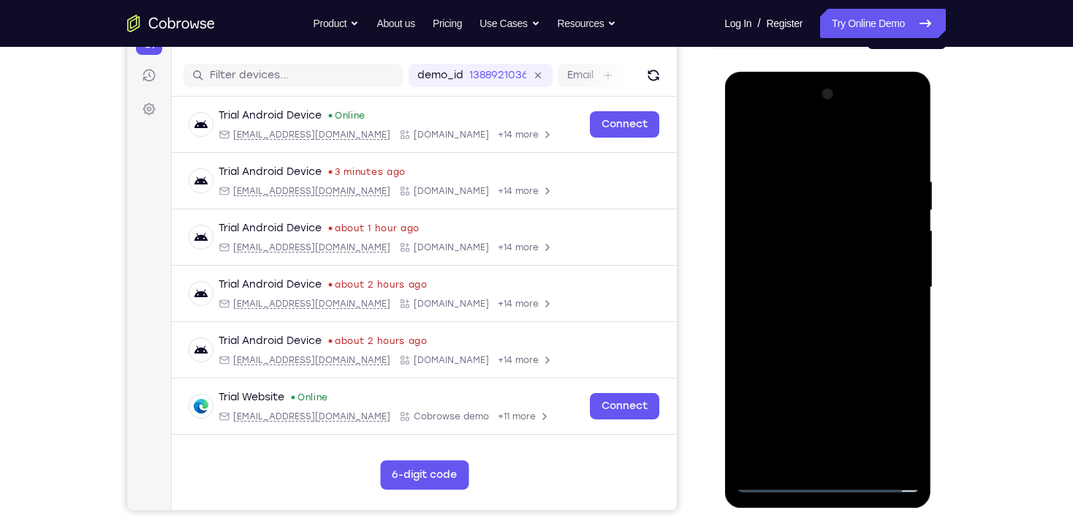
click at [804, 339] on div at bounding box center [828, 288] width 184 height 410
click at [913, 156] on div at bounding box center [828, 288] width 184 height 410
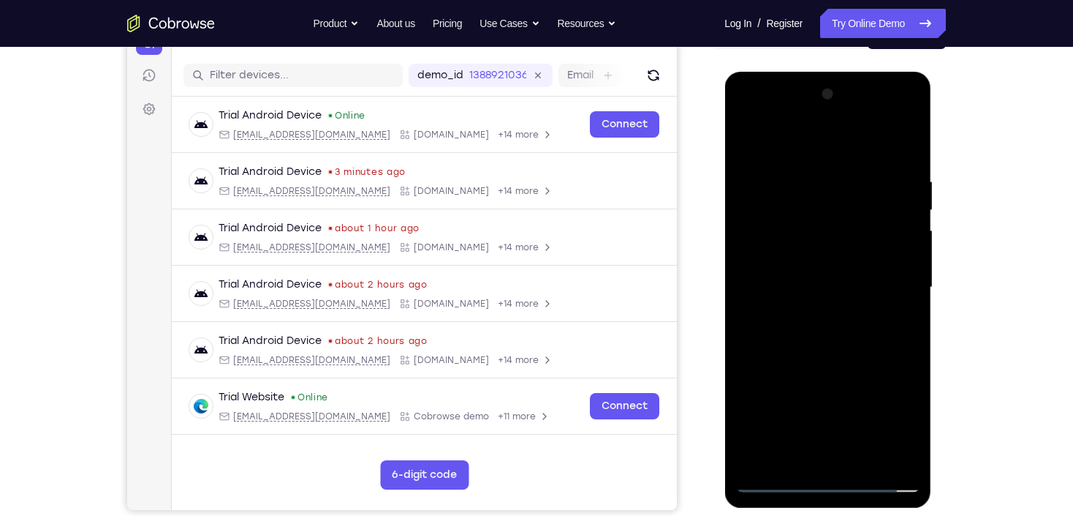
click at [914, 358] on div at bounding box center [828, 288] width 184 height 410
drag, startPoint x: 831, startPoint y: 341, endPoint x: 838, endPoint y: 240, distance: 101.1
click at [838, 240] on div at bounding box center [828, 288] width 184 height 410
click at [906, 257] on div at bounding box center [828, 288] width 184 height 410
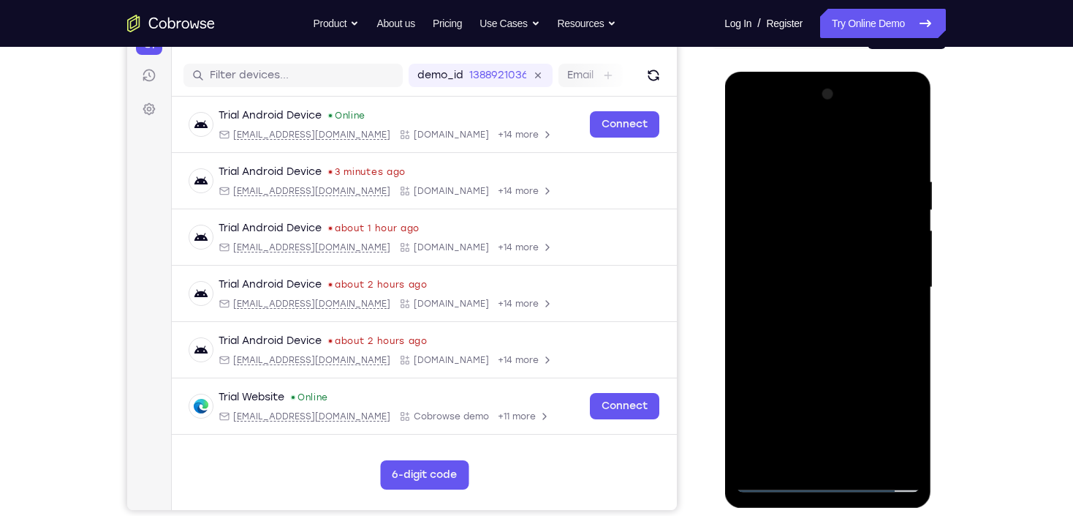
click at [745, 263] on div at bounding box center [828, 288] width 184 height 410
click at [766, 331] on div at bounding box center [828, 288] width 184 height 410
click at [914, 255] on div at bounding box center [828, 288] width 184 height 410
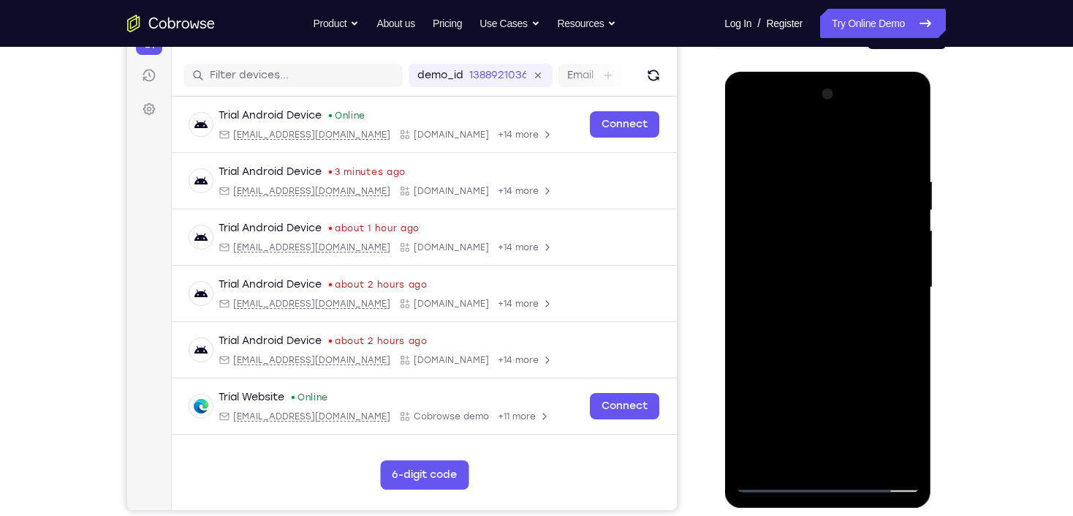
click at [914, 255] on div at bounding box center [828, 288] width 184 height 410
click at [746, 391] on div at bounding box center [828, 288] width 184 height 410
drag, startPoint x: 823, startPoint y: 183, endPoint x: 840, endPoint y: 328, distance: 145.8
click at [840, 328] on div at bounding box center [828, 288] width 184 height 410
click at [859, 465] on div at bounding box center [828, 288] width 184 height 410
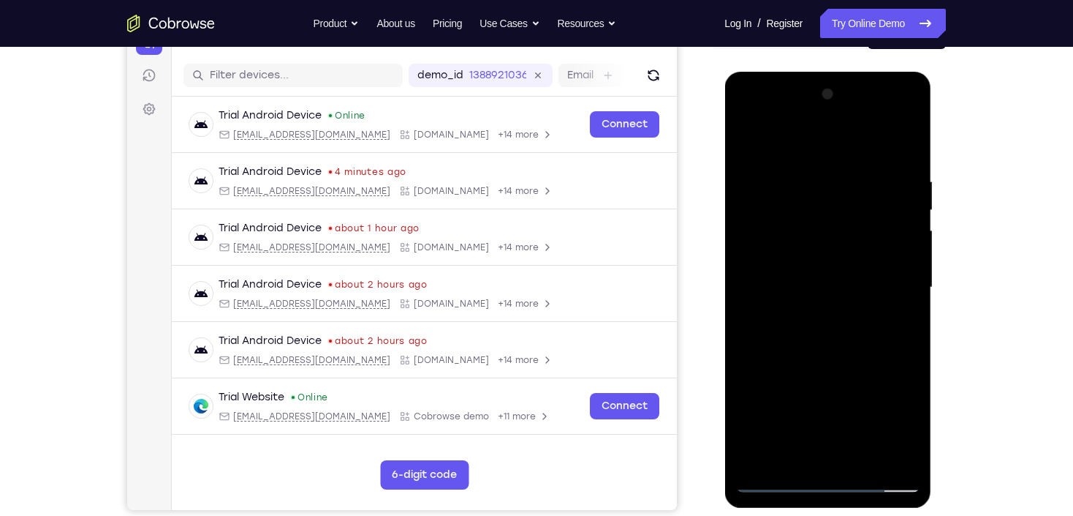
click at [831, 366] on div at bounding box center [828, 288] width 184 height 410
drag, startPoint x: 838, startPoint y: 295, endPoint x: 842, endPoint y: 277, distance: 18.1
click at [842, 277] on div at bounding box center [828, 288] width 184 height 410
click at [819, 391] on div at bounding box center [828, 288] width 184 height 410
click at [752, 326] on div at bounding box center [828, 288] width 184 height 410
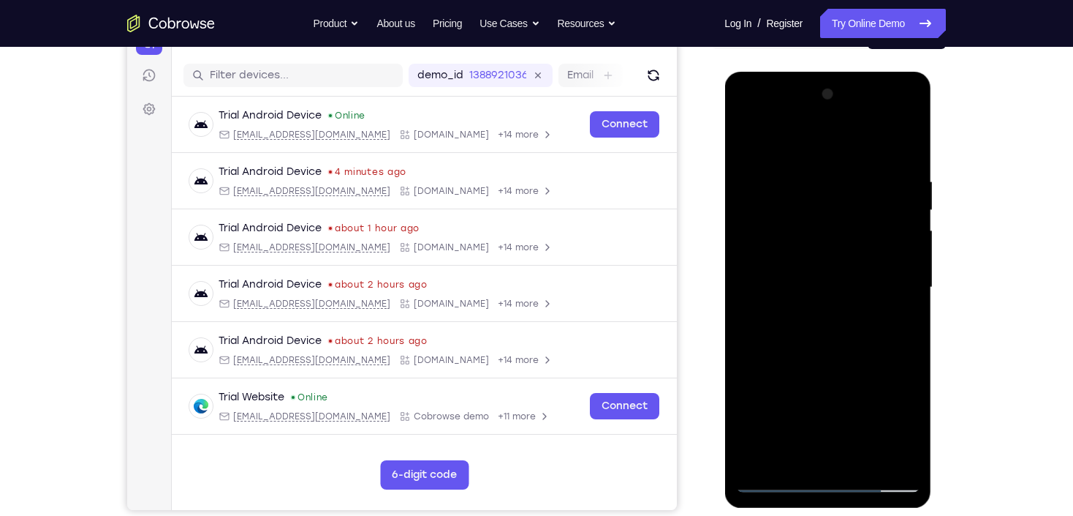
drag, startPoint x: 805, startPoint y: 366, endPoint x: 869, endPoint y: 172, distance: 204.0
click at [867, 173] on div at bounding box center [828, 288] width 184 height 410
drag, startPoint x: 862, startPoint y: 317, endPoint x: 878, endPoint y: 218, distance: 100.6
click at [878, 218] on div at bounding box center [828, 288] width 184 height 410
drag, startPoint x: 865, startPoint y: 371, endPoint x: 872, endPoint y: 184, distance: 187.3
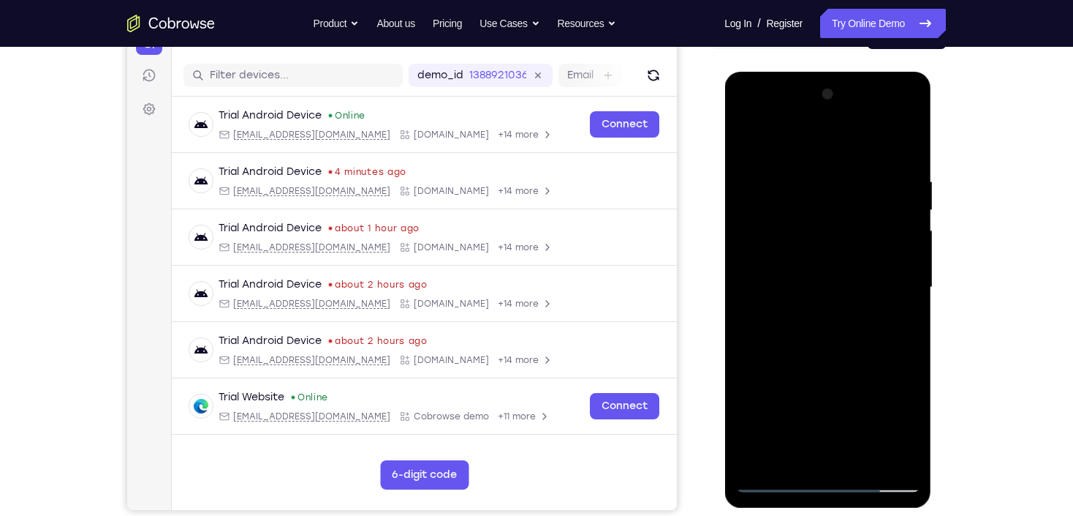
click at [871, 186] on div at bounding box center [828, 288] width 184 height 410
drag, startPoint x: 832, startPoint y: 393, endPoint x: 848, endPoint y: 176, distance: 218.5
click at [848, 176] on div at bounding box center [828, 288] width 184 height 410
drag, startPoint x: 821, startPoint y: 333, endPoint x: 833, endPoint y: 189, distance: 144.5
click at [831, 191] on div at bounding box center [828, 288] width 184 height 410
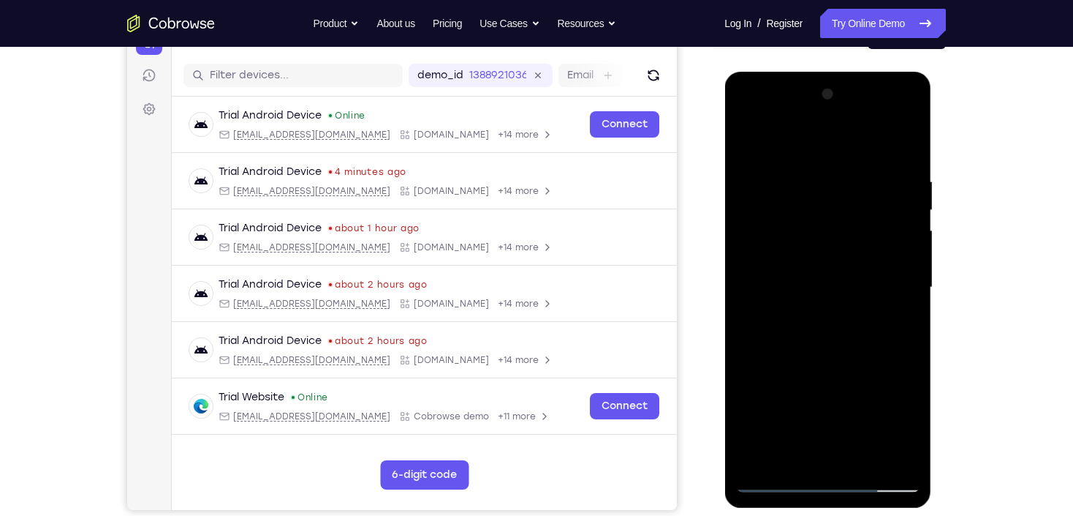
drag, startPoint x: 824, startPoint y: 352, endPoint x: 834, endPoint y: 294, distance: 59.3
click at [834, 294] on div at bounding box center [828, 288] width 184 height 410
drag, startPoint x: 830, startPoint y: 360, endPoint x: 848, endPoint y: 195, distance: 166.2
click at [846, 202] on div at bounding box center [828, 288] width 184 height 410
drag, startPoint x: 843, startPoint y: 386, endPoint x: 862, endPoint y: 191, distance: 196.2
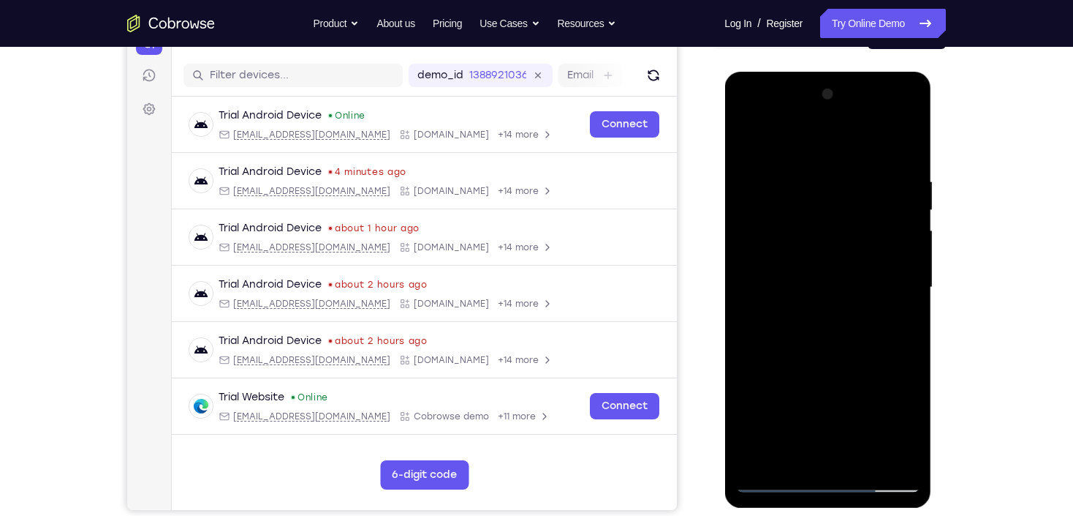
click at [862, 192] on div at bounding box center [828, 288] width 184 height 410
drag, startPoint x: 841, startPoint y: 301, endPoint x: 848, endPoint y: 196, distance: 105.5
click at [848, 198] on div at bounding box center [828, 288] width 184 height 410
drag, startPoint x: 818, startPoint y: 329, endPoint x: 836, endPoint y: 231, distance: 99.5
click at [836, 231] on div at bounding box center [828, 288] width 184 height 410
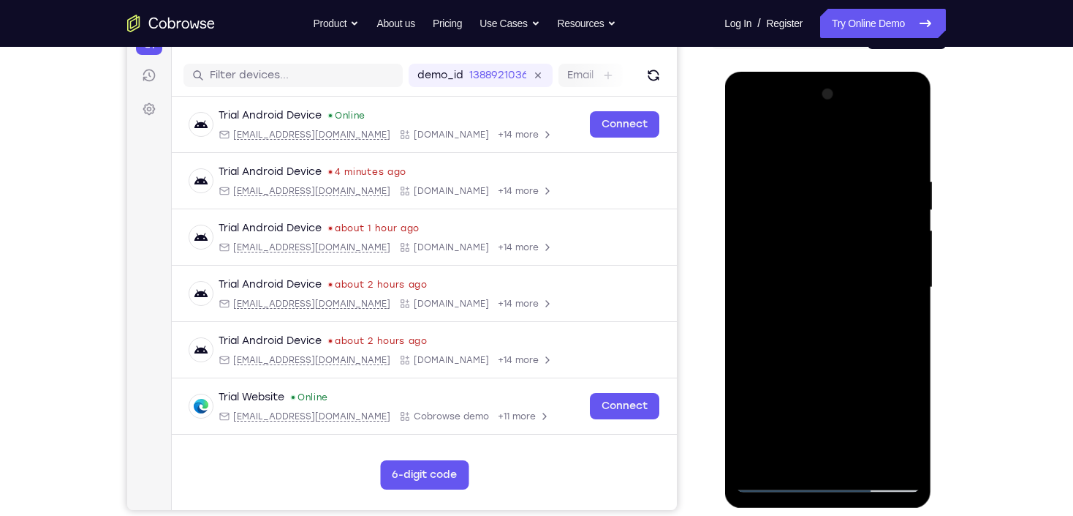
drag, startPoint x: 831, startPoint y: 395, endPoint x: 836, endPoint y: 243, distance: 152.2
click at [836, 243] on div at bounding box center [828, 288] width 184 height 410
click at [780, 280] on div at bounding box center [828, 288] width 184 height 410
drag, startPoint x: 853, startPoint y: 231, endPoint x: 866, endPoint y: 386, distance: 155.5
click at [866, 386] on div at bounding box center [828, 288] width 184 height 410
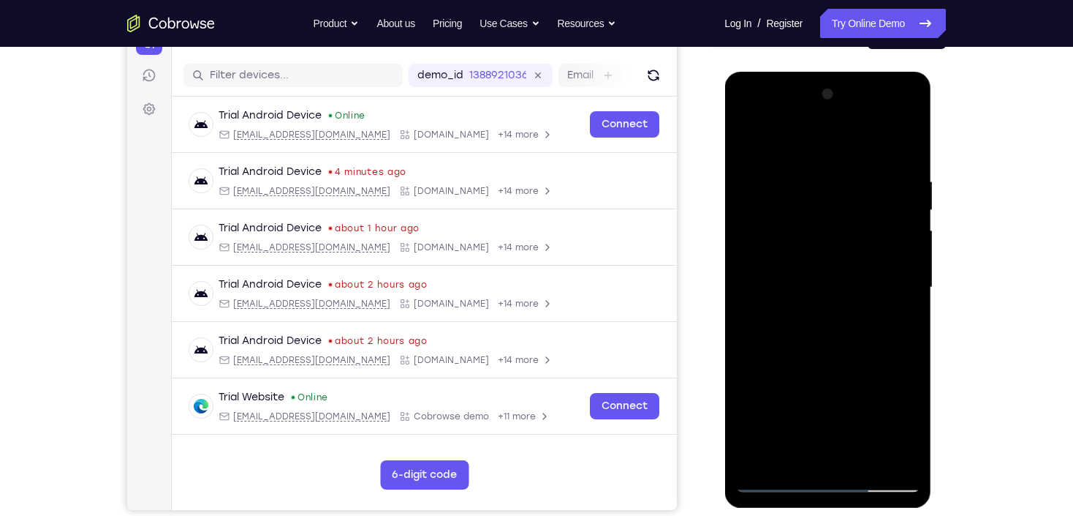
click at [912, 285] on div at bounding box center [828, 288] width 184 height 410
click at [741, 135] on div at bounding box center [828, 288] width 184 height 410
drag, startPoint x: 807, startPoint y: 337, endPoint x: 813, endPoint y: 269, distance: 68.3
click at [813, 269] on div at bounding box center [828, 288] width 184 height 410
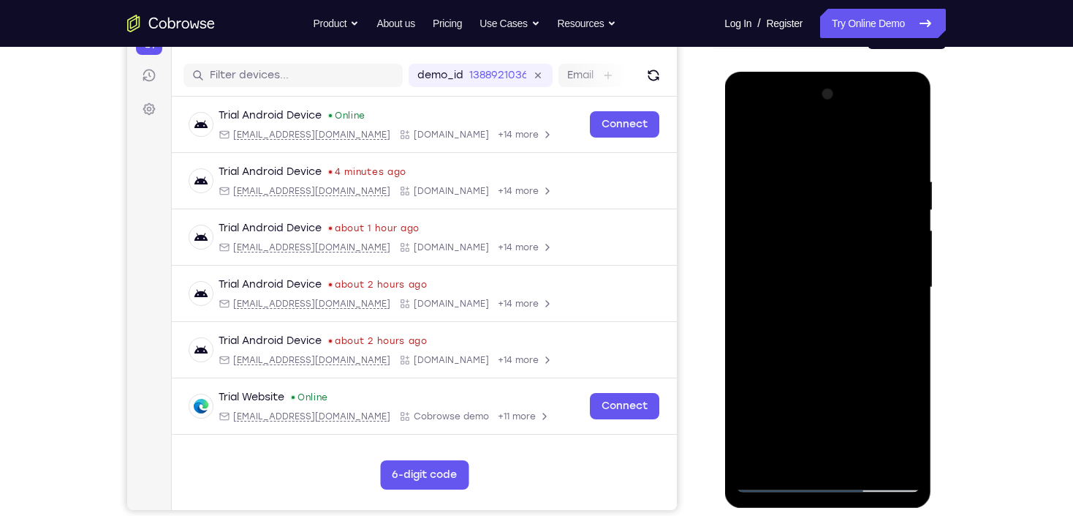
drag, startPoint x: 812, startPoint y: 341, endPoint x: 808, endPoint y: 453, distance: 111.2
click at [812, 450] on div at bounding box center [828, 288] width 184 height 410
drag, startPoint x: 839, startPoint y: 376, endPoint x: 843, endPoint y: 203, distance: 172.6
click at [843, 203] on div at bounding box center [828, 288] width 184 height 410
drag, startPoint x: 812, startPoint y: 357, endPoint x: 813, endPoint y: 258, distance: 98.7
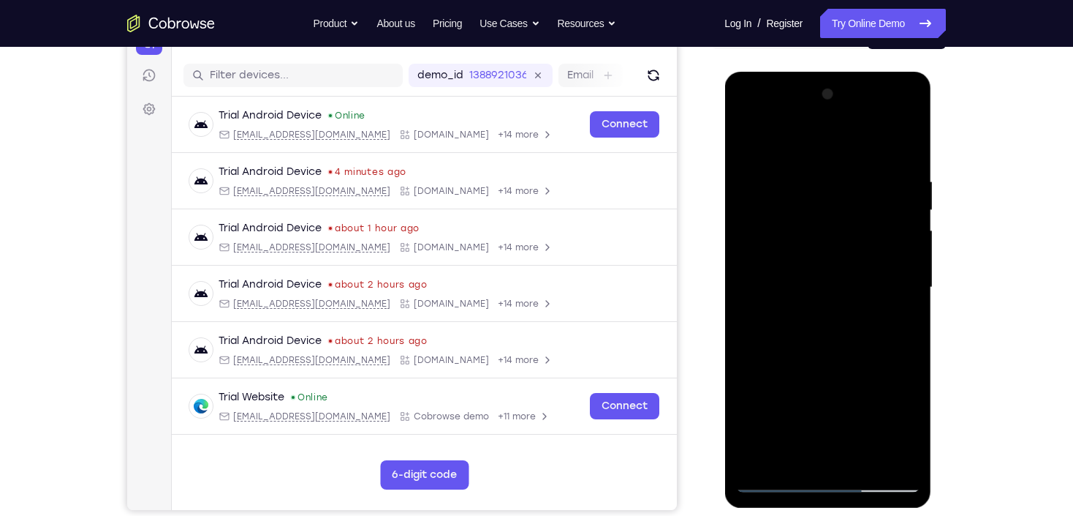
click at [813, 258] on div at bounding box center [828, 288] width 184 height 410
click at [771, 377] on div at bounding box center [828, 288] width 184 height 410
drag, startPoint x: 897, startPoint y: 244, endPoint x: 892, endPoint y: 310, distance: 66.0
click at [892, 310] on div at bounding box center [828, 288] width 184 height 410
click at [912, 287] on div at bounding box center [828, 288] width 184 height 410
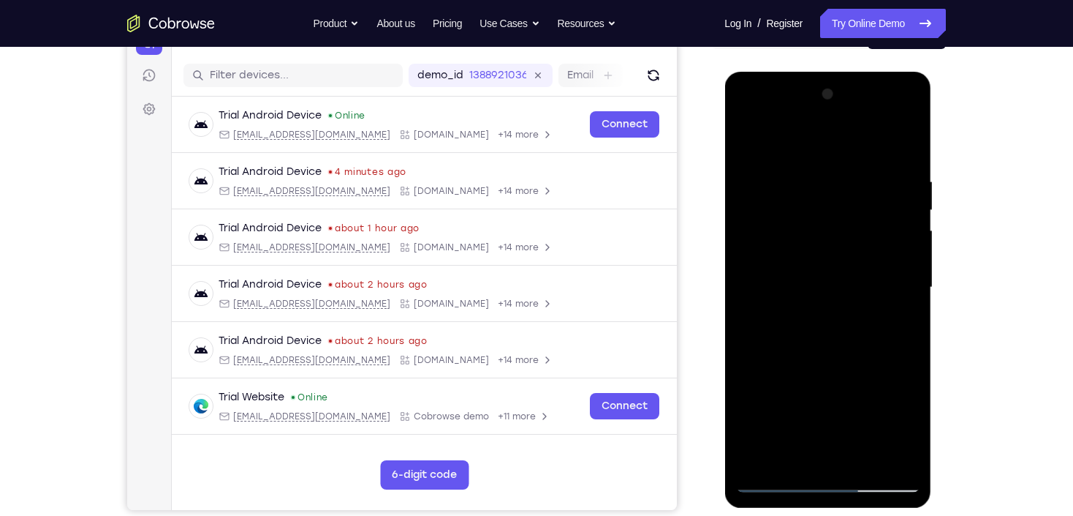
click at [744, 420] on div at bounding box center [828, 288] width 184 height 410
click at [909, 293] on div at bounding box center [828, 288] width 184 height 410
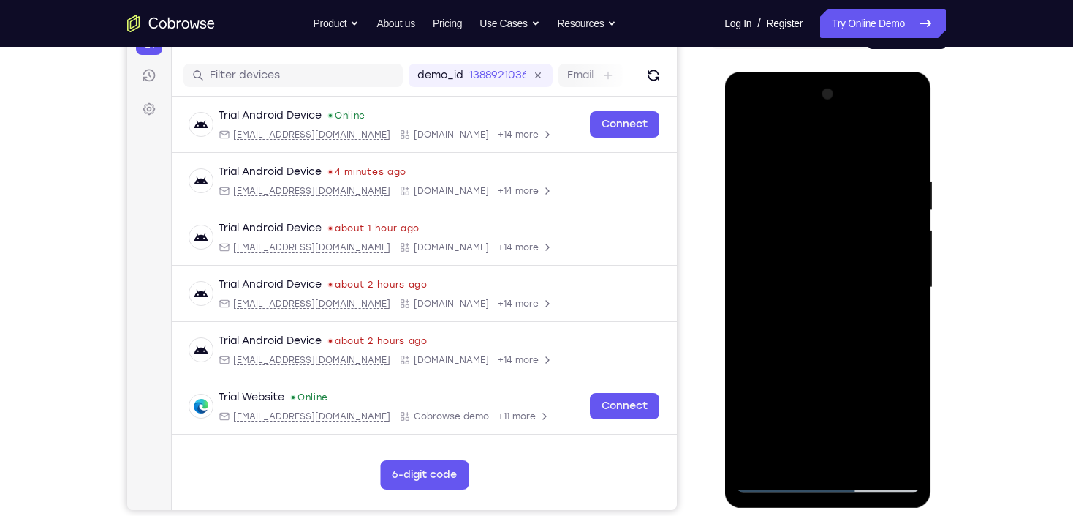
click at [751, 136] on div at bounding box center [828, 288] width 184 height 410
click at [886, 331] on div at bounding box center [828, 288] width 184 height 410
click at [750, 143] on div at bounding box center [828, 288] width 184 height 410
click at [860, 461] on div at bounding box center [828, 288] width 184 height 410
drag, startPoint x: 792, startPoint y: 416, endPoint x: 791, endPoint y: 225, distance: 190.9
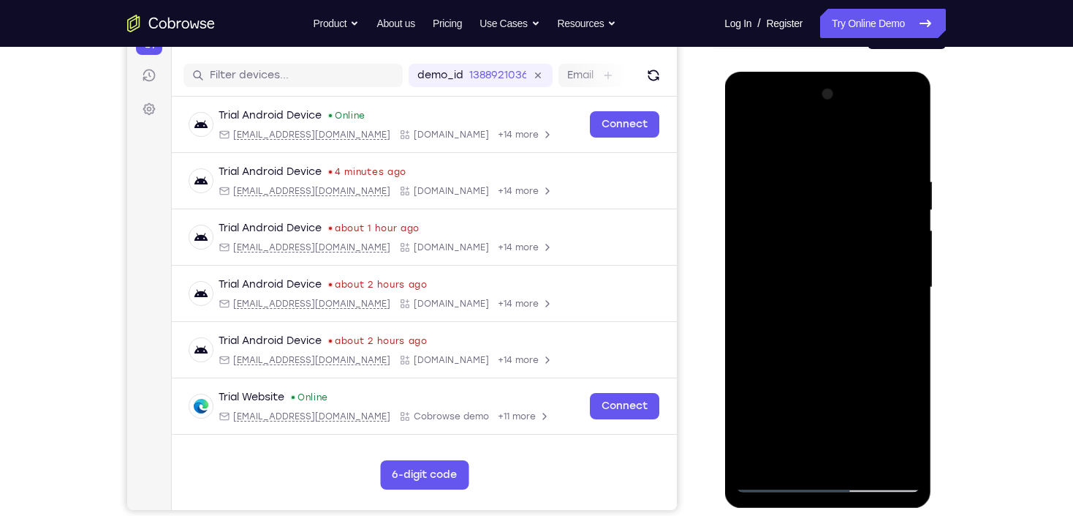
click at [791, 225] on div at bounding box center [828, 288] width 184 height 410
drag, startPoint x: 788, startPoint y: 427, endPoint x: 792, endPoint y: 392, distance: 35.3
click at [792, 392] on div at bounding box center [828, 288] width 184 height 410
click at [807, 274] on div at bounding box center [828, 288] width 184 height 410
drag, startPoint x: 856, startPoint y: 187, endPoint x: 848, endPoint y: 374, distance: 187.4
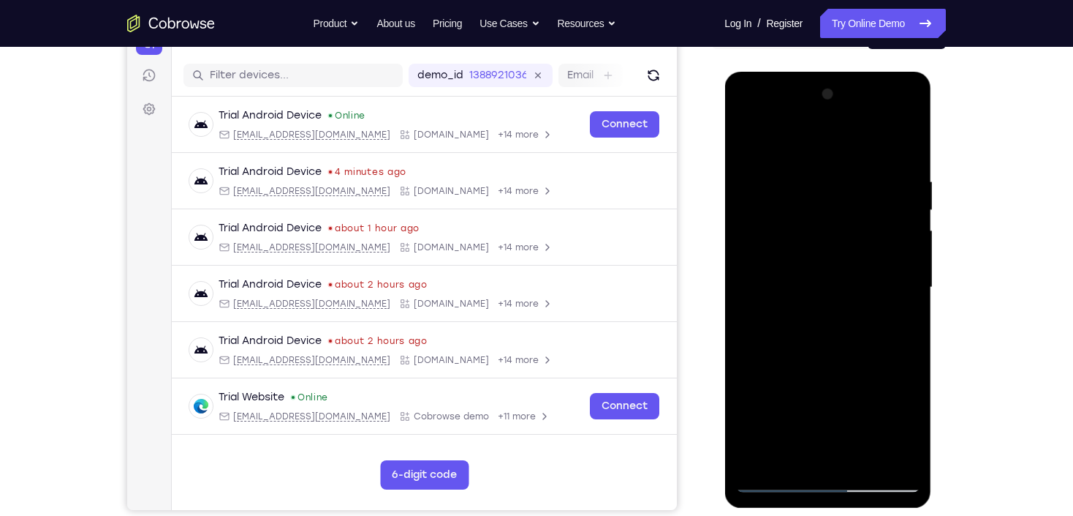
click at [848, 374] on div at bounding box center [828, 288] width 184 height 410
drag, startPoint x: 840, startPoint y: 178, endPoint x: 837, endPoint y: 319, distance: 140.4
click at [837, 319] on div at bounding box center [828, 288] width 184 height 410
drag, startPoint x: 827, startPoint y: 327, endPoint x: 860, endPoint y: 164, distance: 166.4
click at [858, 170] on div at bounding box center [828, 288] width 184 height 410
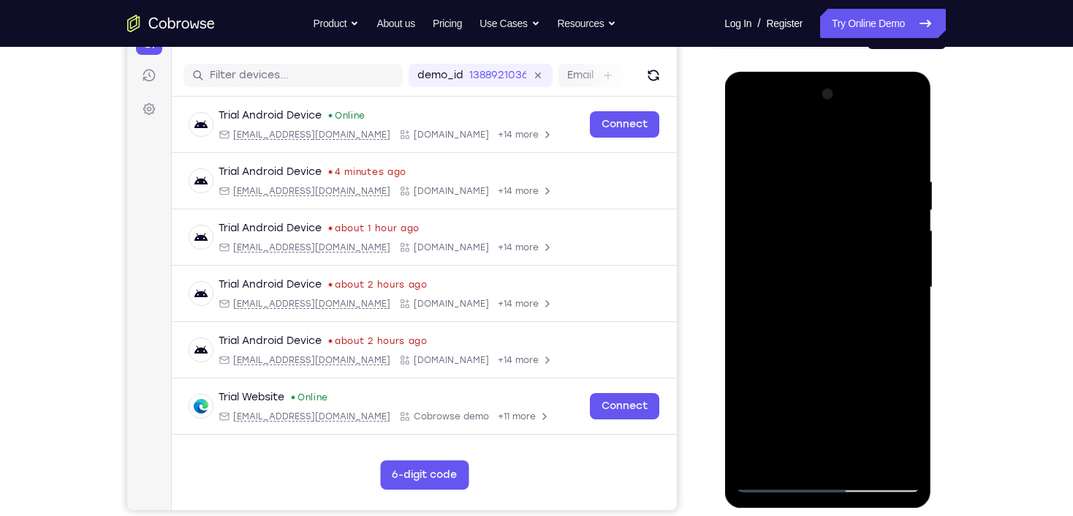
drag, startPoint x: 833, startPoint y: 346, endPoint x: 868, endPoint y: 176, distance: 174.0
click at [868, 176] on div at bounding box center [828, 288] width 184 height 410
drag, startPoint x: 845, startPoint y: 196, endPoint x: 848, endPoint y: 521, distance: 324.7
click at [848, 510] on html "Online web based iOS Simulators and Android Emulators. Run iPhone, iPad, Mobile…" at bounding box center [829, 291] width 208 height 439
drag, startPoint x: 831, startPoint y: 235, endPoint x: 818, endPoint y: 471, distance: 235.8
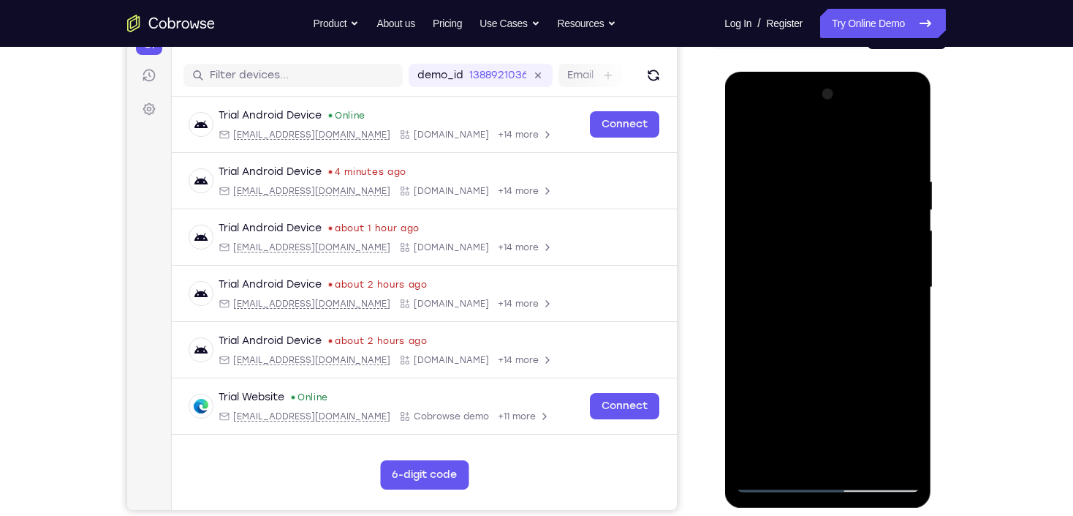
click at [818, 471] on div at bounding box center [828, 288] width 184 height 410
drag, startPoint x: 818, startPoint y: 428, endPoint x: 850, endPoint y: 227, distance: 203.7
click at [850, 229] on div at bounding box center [828, 288] width 184 height 410
drag, startPoint x: 819, startPoint y: 379, endPoint x: 891, endPoint y: 133, distance: 256.1
click at [891, 146] on div at bounding box center [828, 288] width 184 height 410
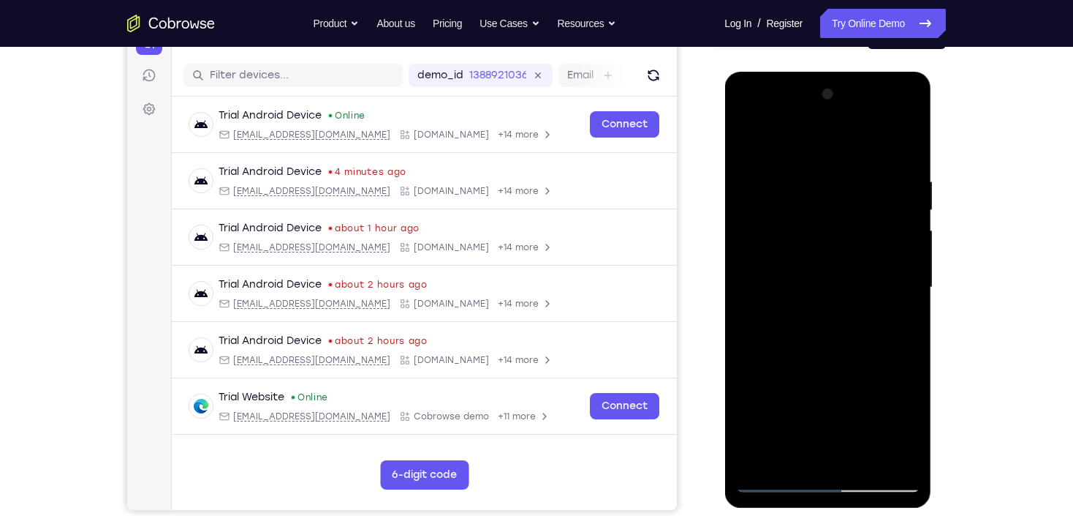
drag, startPoint x: 859, startPoint y: 351, endPoint x: 901, endPoint y: 124, distance: 231.2
click at [897, 130] on div at bounding box center [828, 288] width 184 height 410
click at [751, 147] on div at bounding box center [828, 288] width 184 height 410
drag, startPoint x: 815, startPoint y: 277, endPoint x: 850, endPoint y: 427, distance: 154.0
click at [850, 427] on div at bounding box center [828, 288] width 184 height 410
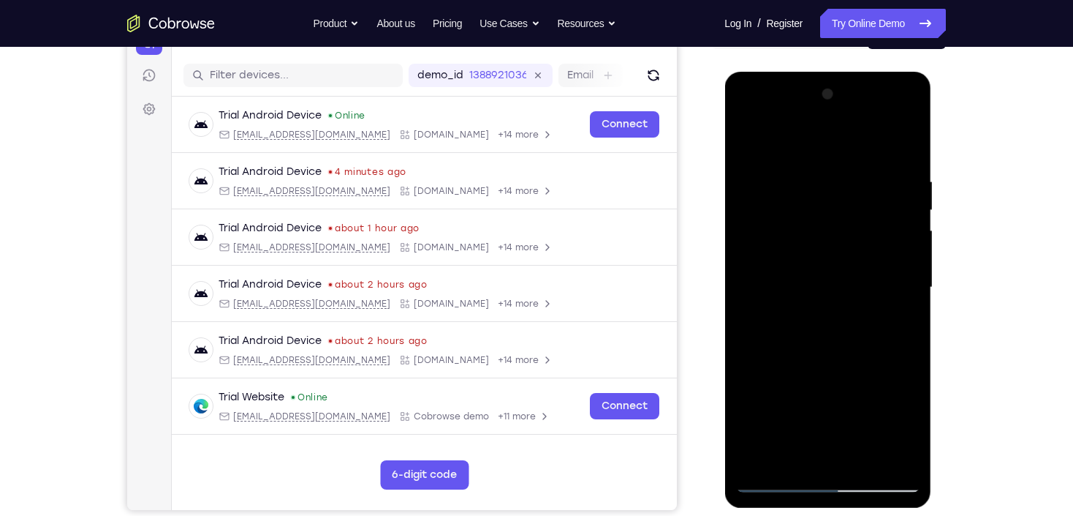
drag, startPoint x: 850, startPoint y: 322, endPoint x: 857, endPoint y: 246, distance: 76.3
click at [857, 249] on div at bounding box center [828, 288] width 184 height 410
drag, startPoint x: 840, startPoint y: 269, endPoint x: 847, endPoint y: 480, distance: 211.4
click at [847, 474] on div at bounding box center [828, 288] width 184 height 410
drag, startPoint x: 861, startPoint y: 247, endPoint x: 848, endPoint y: 424, distance: 177.5
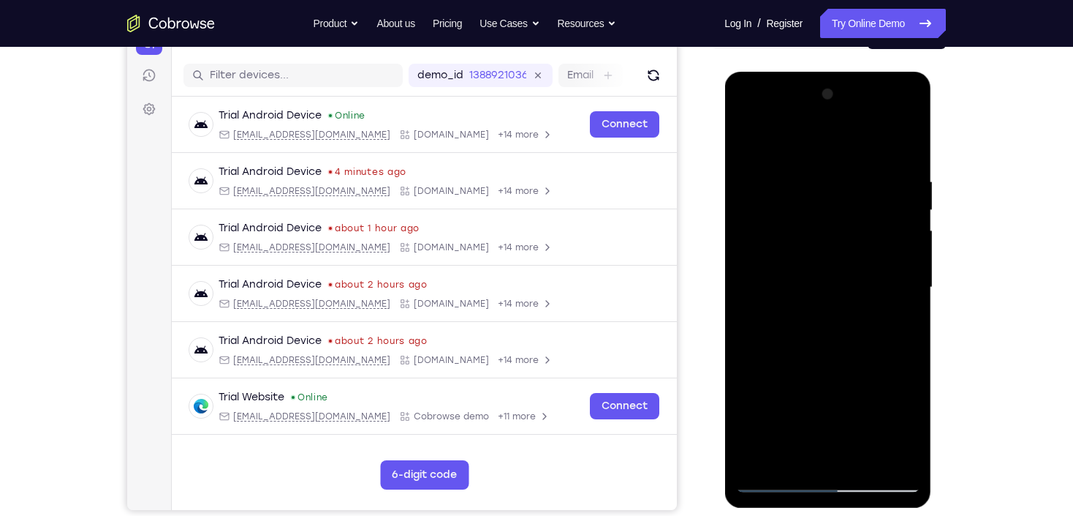
click at [848, 424] on div at bounding box center [828, 288] width 184 height 410
drag, startPoint x: 801, startPoint y: 290, endPoint x: 818, endPoint y: 453, distance: 163.3
click at [818, 453] on div at bounding box center [828, 288] width 184 height 410
drag, startPoint x: 829, startPoint y: 281, endPoint x: 839, endPoint y: 438, distance: 157.6
click at [842, 442] on div at bounding box center [828, 288] width 184 height 410
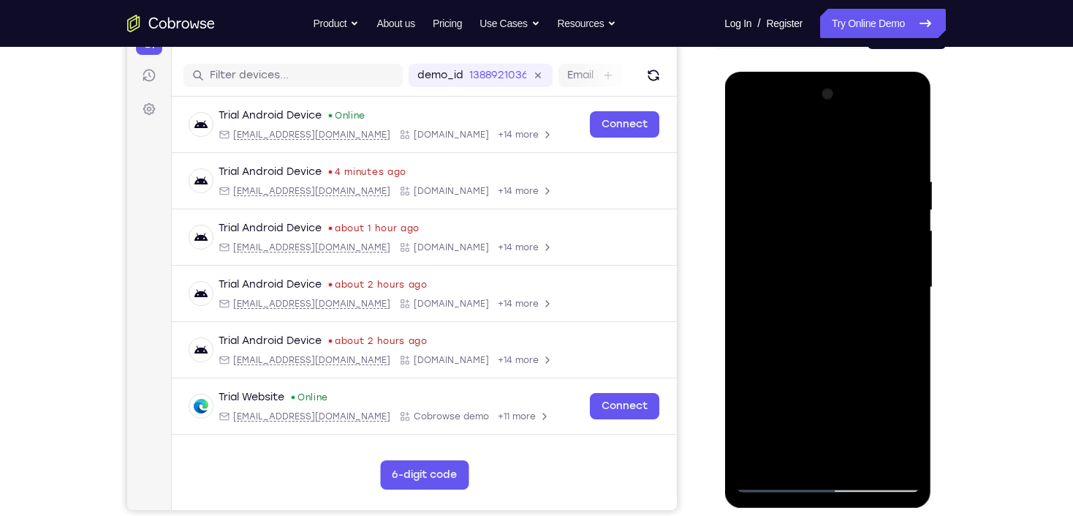
click at [758, 135] on div at bounding box center [828, 288] width 184 height 410
click at [795, 458] on div at bounding box center [828, 288] width 184 height 410
click at [801, 140] on div at bounding box center [828, 288] width 184 height 410
click at [795, 165] on div at bounding box center [828, 288] width 184 height 410
drag, startPoint x: 810, startPoint y: 219, endPoint x: 800, endPoint y: 306, distance: 87.6
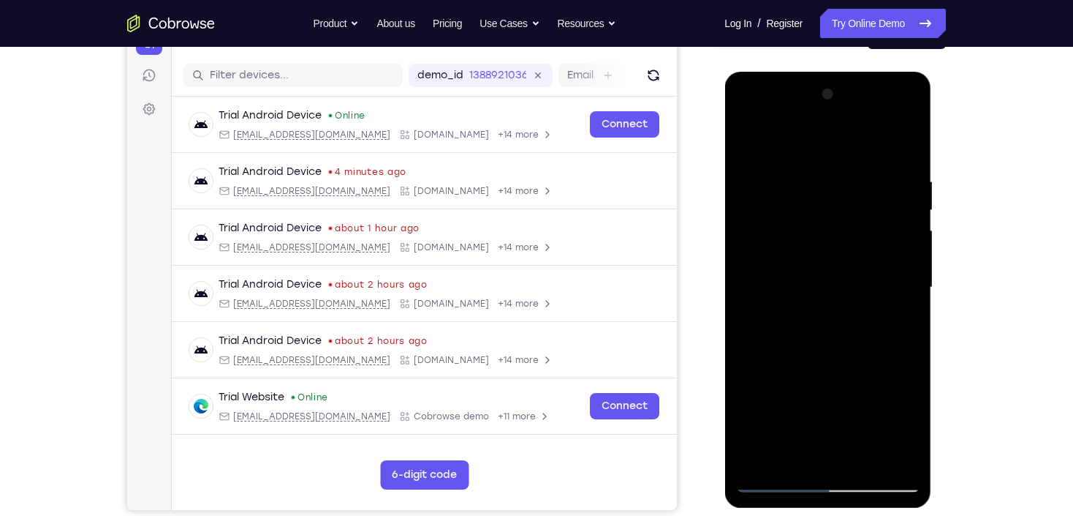
click at [800, 306] on div at bounding box center [828, 288] width 184 height 410
click at [752, 142] on div at bounding box center [828, 288] width 184 height 410
click at [881, 136] on div at bounding box center [828, 288] width 184 height 410
drag, startPoint x: 815, startPoint y: 293, endPoint x: 822, endPoint y: 206, distance: 86.6
click at [822, 206] on div at bounding box center [828, 288] width 184 height 410
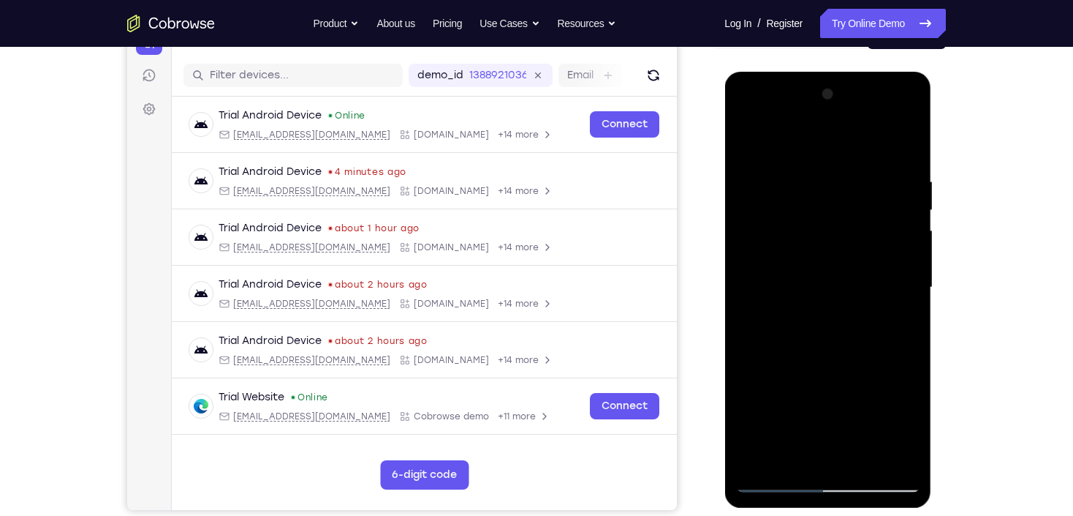
drag, startPoint x: 827, startPoint y: 271, endPoint x: 833, endPoint y: 209, distance: 61.7
click at [833, 209] on div at bounding box center [828, 288] width 184 height 410
drag, startPoint x: 831, startPoint y: 283, endPoint x: 833, endPoint y: 184, distance: 98.7
click at [832, 187] on div at bounding box center [828, 288] width 184 height 410
drag, startPoint x: 835, startPoint y: 230, endPoint x: 834, endPoint y: 187, distance: 42.4
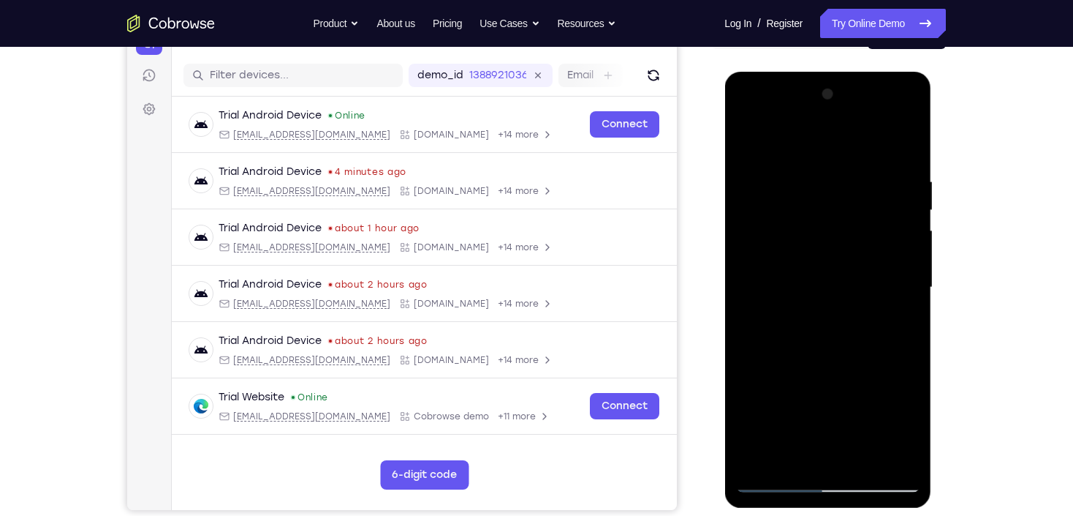
click at [834, 187] on div at bounding box center [828, 288] width 184 height 410
drag, startPoint x: 815, startPoint y: 265, endPoint x: 815, endPoint y: 190, distance: 74.6
click at [815, 190] on div at bounding box center [828, 288] width 184 height 410
click at [774, 479] on div at bounding box center [828, 288] width 184 height 410
click at [766, 462] on div at bounding box center [828, 288] width 184 height 410
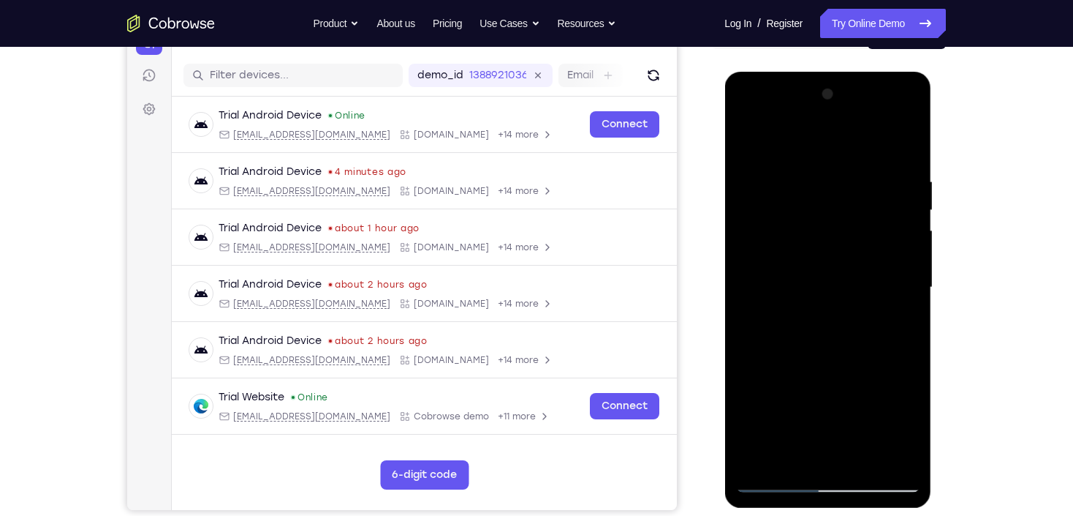
click at [804, 181] on div at bounding box center [828, 288] width 184 height 410
click at [891, 311] on div at bounding box center [828, 288] width 184 height 410
click at [744, 292] on div at bounding box center [828, 288] width 184 height 410
click at [897, 248] on div at bounding box center [828, 288] width 184 height 410
click at [897, 249] on div at bounding box center [828, 288] width 184 height 410
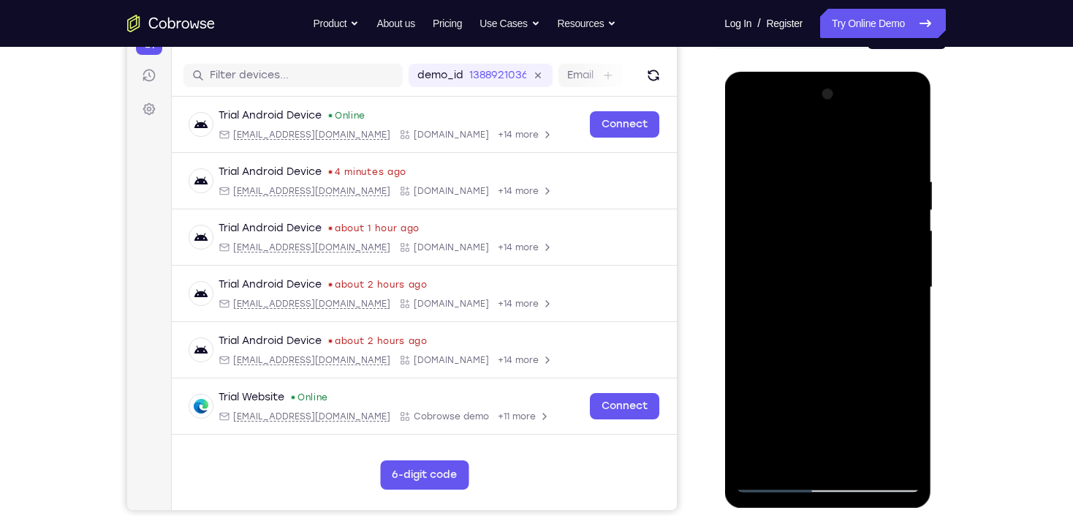
click at [897, 249] on div at bounding box center [828, 288] width 184 height 410
click at [896, 249] on div at bounding box center [828, 288] width 184 height 410
click at [896, 251] on div at bounding box center [828, 288] width 184 height 410
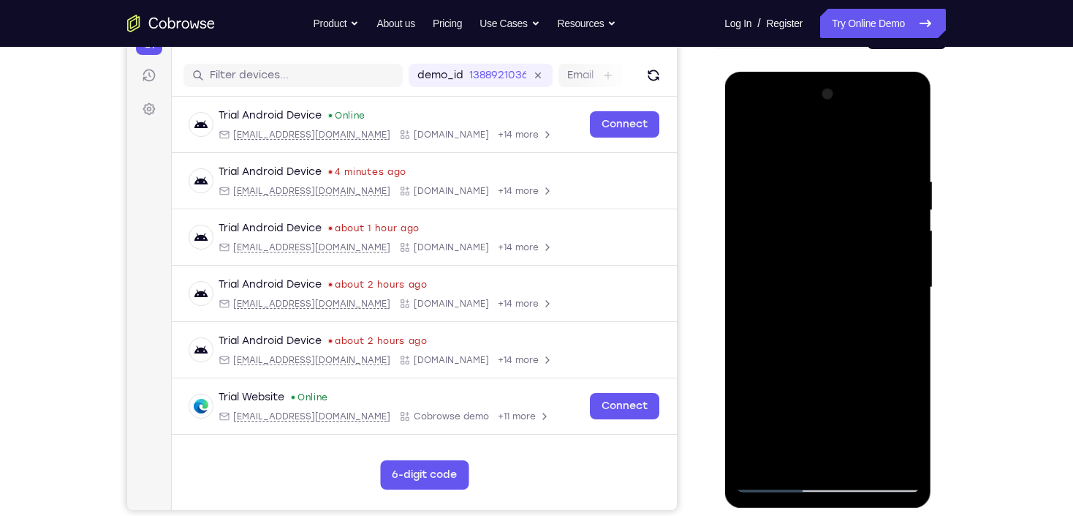
click at [896, 251] on div at bounding box center [828, 288] width 184 height 410
click at [748, 283] on div at bounding box center [828, 288] width 184 height 410
click at [793, 149] on div at bounding box center [828, 288] width 184 height 410
click at [745, 148] on div at bounding box center [828, 288] width 184 height 410
click at [893, 260] on div at bounding box center [828, 288] width 184 height 410
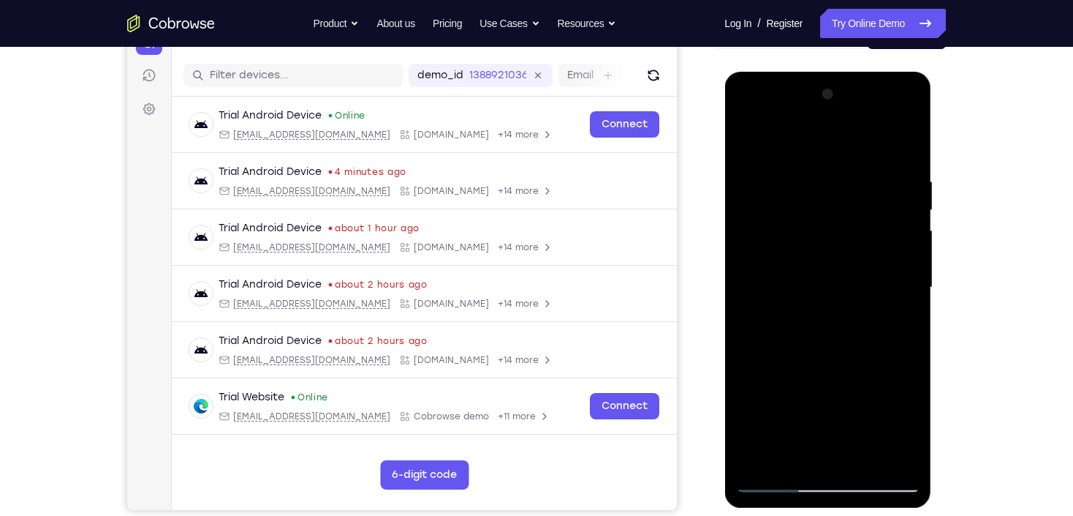
click at [892, 260] on div at bounding box center [828, 288] width 184 height 410
click at [897, 249] on div at bounding box center [828, 288] width 184 height 410
click at [750, 276] on div at bounding box center [828, 288] width 184 height 410
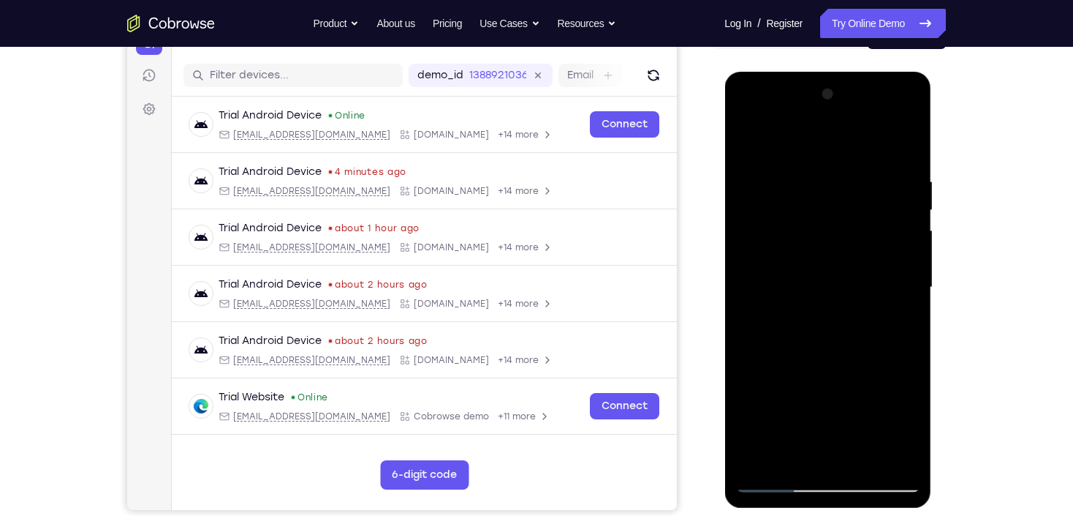
click at [894, 249] on div at bounding box center [828, 288] width 184 height 410
click at [891, 257] on div at bounding box center [828, 288] width 184 height 410
click at [760, 294] on div at bounding box center [828, 288] width 184 height 410
click at [888, 252] on div at bounding box center [828, 288] width 184 height 410
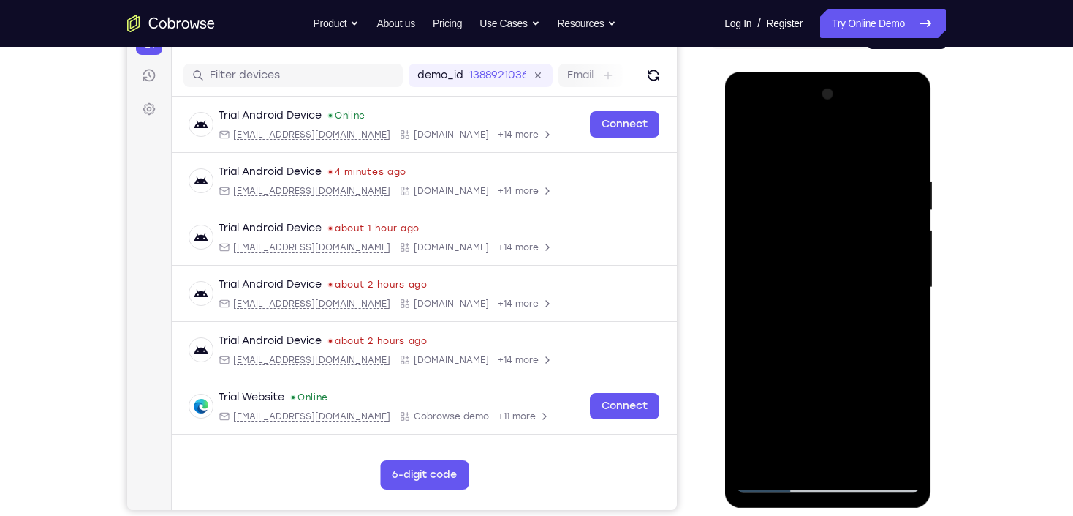
click at [888, 252] on div at bounding box center [828, 288] width 184 height 410
click at [757, 273] on div at bounding box center [828, 288] width 184 height 410
click at [896, 229] on div at bounding box center [828, 288] width 184 height 410
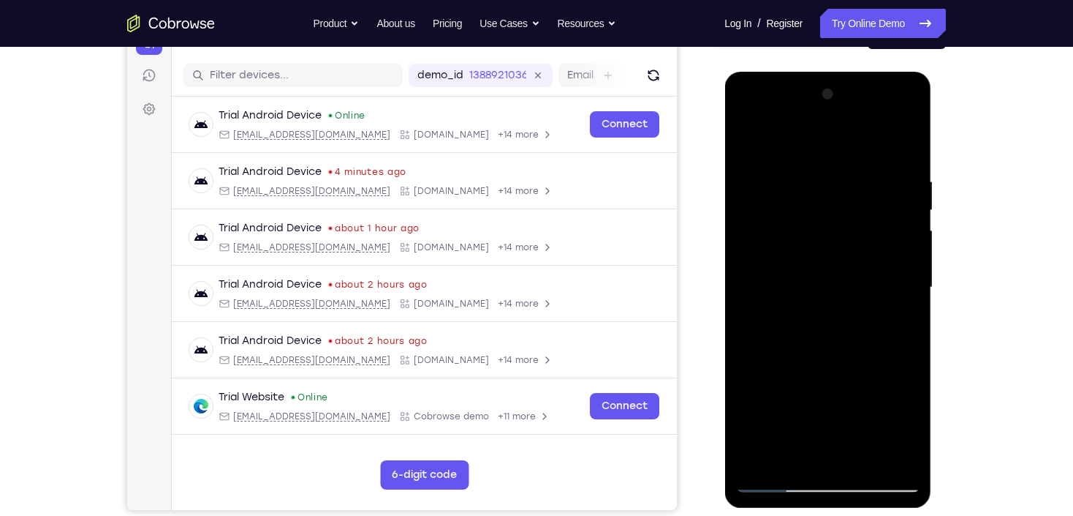
click at [896, 229] on div at bounding box center [828, 288] width 184 height 410
click at [747, 275] on div at bounding box center [828, 288] width 184 height 410
click at [883, 221] on div at bounding box center [828, 288] width 184 height 410
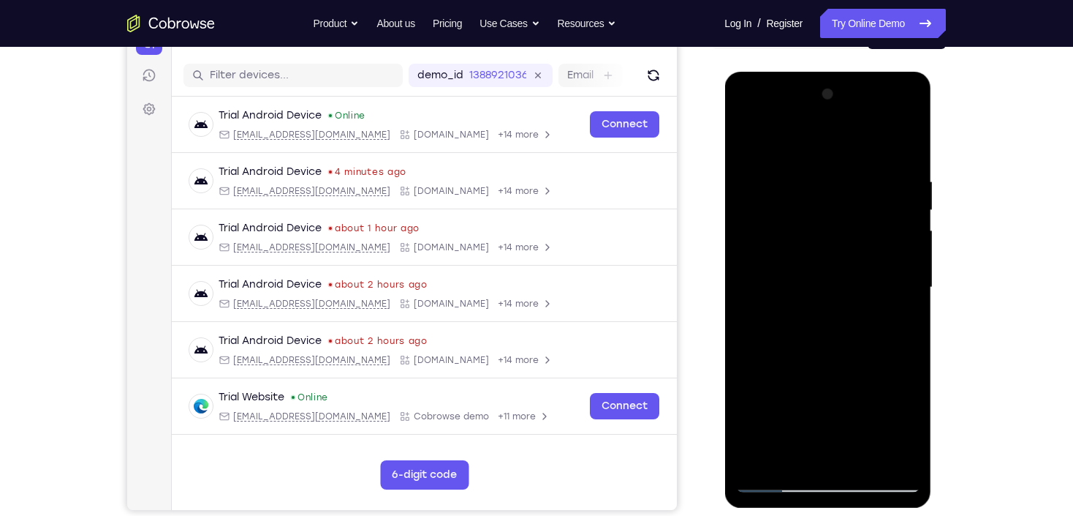
click at [883, 222] on div at bounding box center [828, 288] width 184 height 410
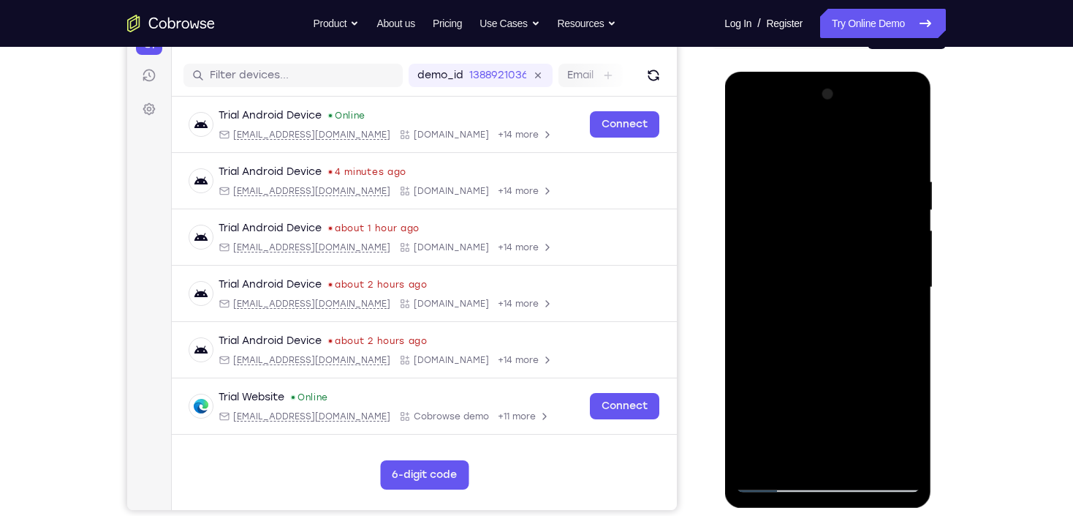
click at [883, 222] on div at bounding box center [828, 288] width 184 height 410
click at [765, 256] on div at bounding box center [828, 288] width 184 height 410
click at [904, 237] on div at bounding box center [828, 288] width 184 height 410
click at [902, 238] on div at bounding box center [828, 288] width 184 height 410
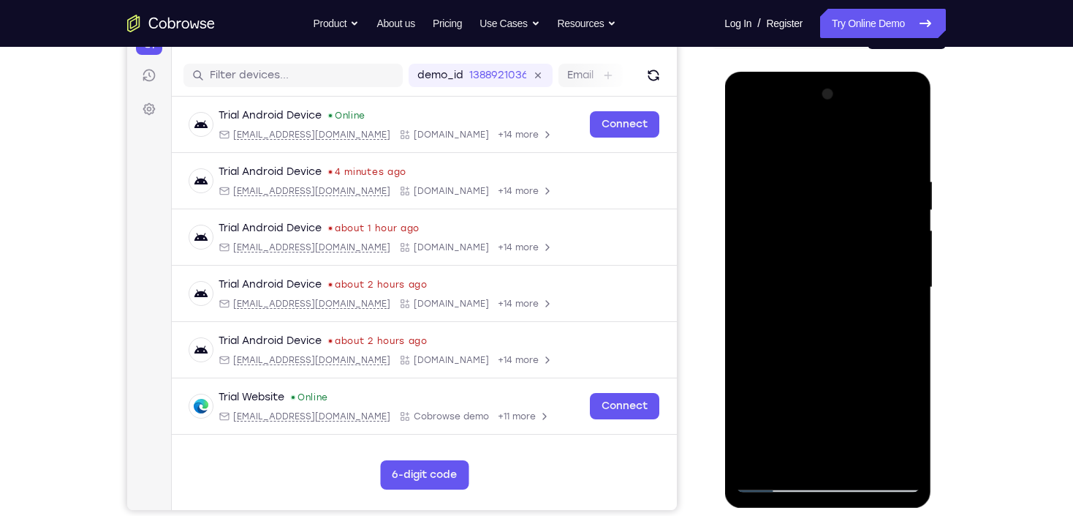
click at [899, 239] on div at bounding box center [828, 288] width 184 height 410
click at [771, 268] on div at bounding box center [828, 288] width 184 height 410
click at [869, 211] on div at bounding box center [828, 288] width 184 height 410
click at [884, 237] on div at bounding box center [828, 288] width 184 height 410
click at [882, 238] on div at bounding box center [828, 288] width 184 height 410
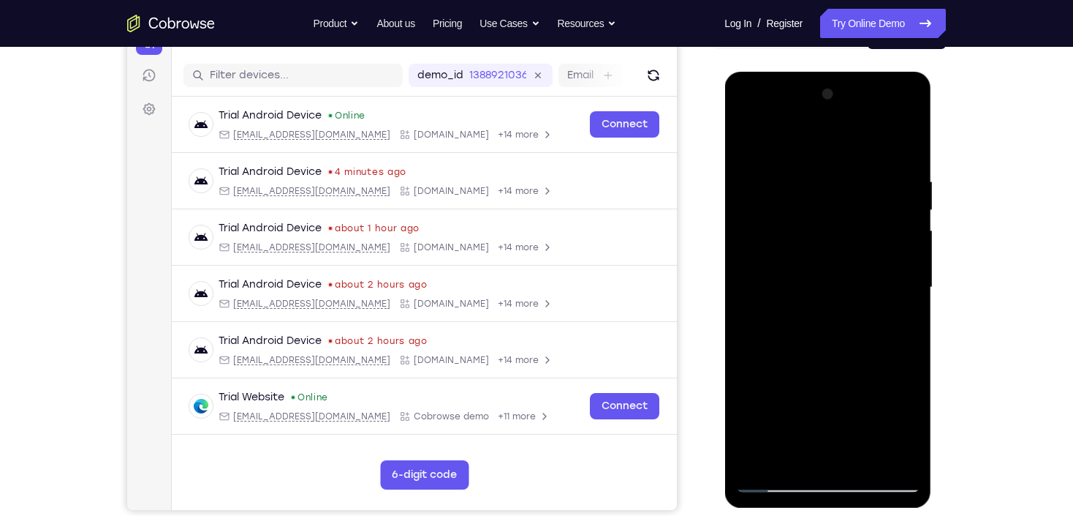
click at [882, 238] on div at bounding box center [828, 288] width 184 height 410
click at [749, 291] on div at bounding box center [828, 288] width 184 height 410
click at [825, 418] on div at bounding box center [828, 288] width 184 height 410
click at [822, 404] on div at bounding box center [828, 288] width 184 height 410
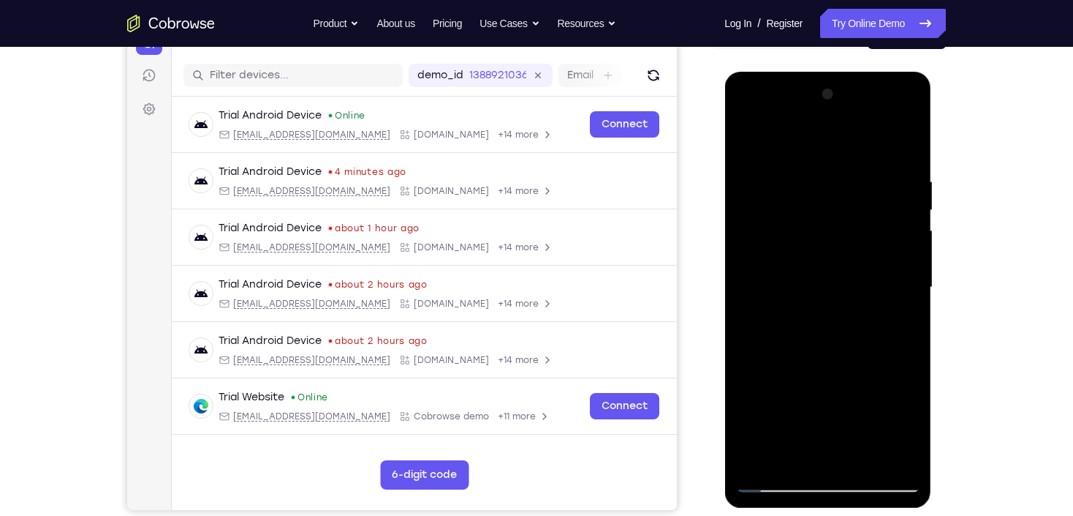
drag, startPoint x: 831, startPoint y: 310, endPoint x: 845, endPoint y: 219, distance: 91.6
click at [845, 222] on div at bounding box center [828, 288] width 184 height 410
drag, startPoint x: 837, startPoint y: 341, endPoint x: 848, endPoint y: 215, distance: 126.9
click at [848, 216] on div at bounding box center [828, 288] width 184 height 410
drag, startPoint x: 823, startPoint y: 264, endPoint x: 836, endPoint y: 418, distance: 154.8
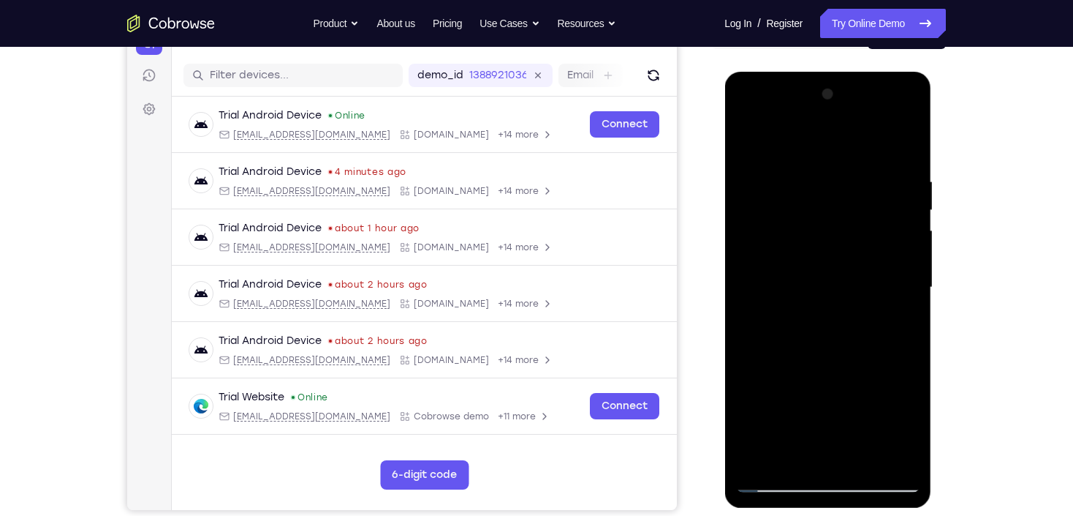
click at [834, 414] on div at bounding box center [828, 288] width 184 height 410
click at [810, 176] on div at bounding box center [828, 288] width 184 height 410
click at [750, 144] on div at bounding box center [828, 288] width 184 height 410
click at [823, 423] on div at bounding box center [828, 288] width 184 height 410
click at [824, 407] on div at bounding box center [828, 288] width 184 height 410
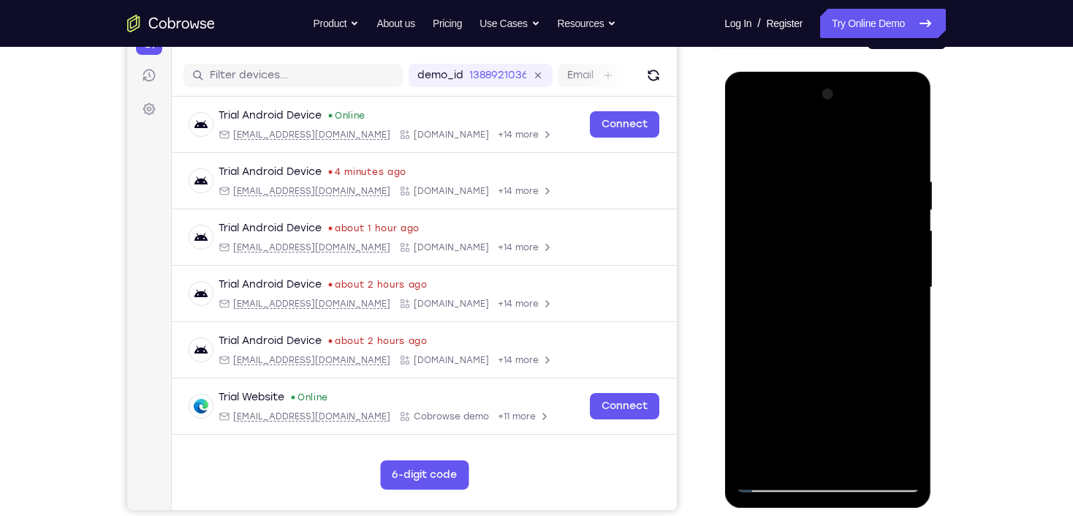
click at [747, 140] on div at bounding box center [828, 288] width 184 height 410
click at [833, 429] on div at bounding box center [828, 288] width 184 height 410
click at [826, 401] on div at bounding box center [828, 288] width 184 height 410
drag, startPoint x: 834, startPoint y: 381, endPoint x: 859, endPoint y: 236, distance: 146.9
click at [859, 236] on div at bounding box center [828, 288] width 184 height 410
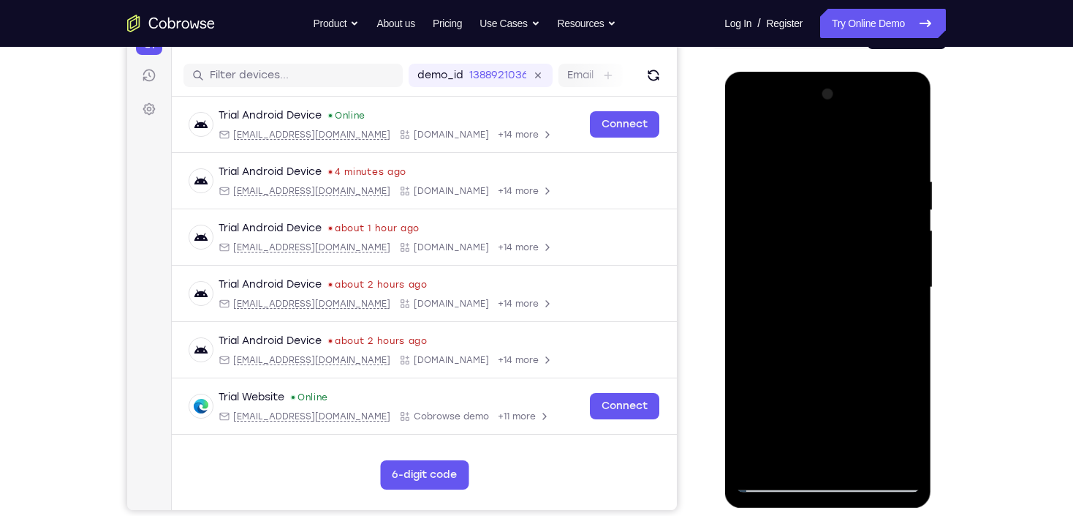
drag, startPoint x: 841, startPoint y: 218, endPoint x: 861, endPoint y: 378, distance: 161.4
click at [861, 379] on div at bounding box center [828, 288] width 184 height 410
click at [815, 194] on div at bounding box center [828, 288] width 184 height 410
click at [853, 279] on div at bounding box center [828, 288] width 184 height 410
drag, startPoint x: 842, startPoint y: 371, endPoint x: 843, endPoint y: 187, distance: 183.6
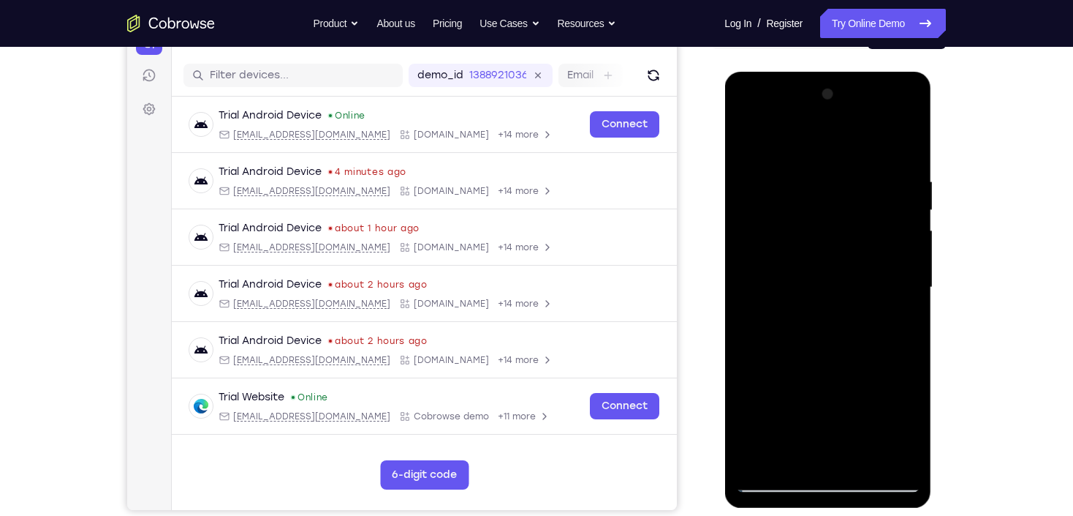
click at [843, 193] on div at bounding box center [828, 288] width 184 height 410
click at [897, 317] on div at bounding box center [828, 288] width 184 height 410
drag, startPoint x: 821, startPoint y: 203, endPoint x: 820, endPoint y: 300, distance: 97.3
click at [830, 317] on div at bounding box center [828, 288] width 184 height 410
click at [753, 143] on div at bounding box center [828, 288] width 184 height 410
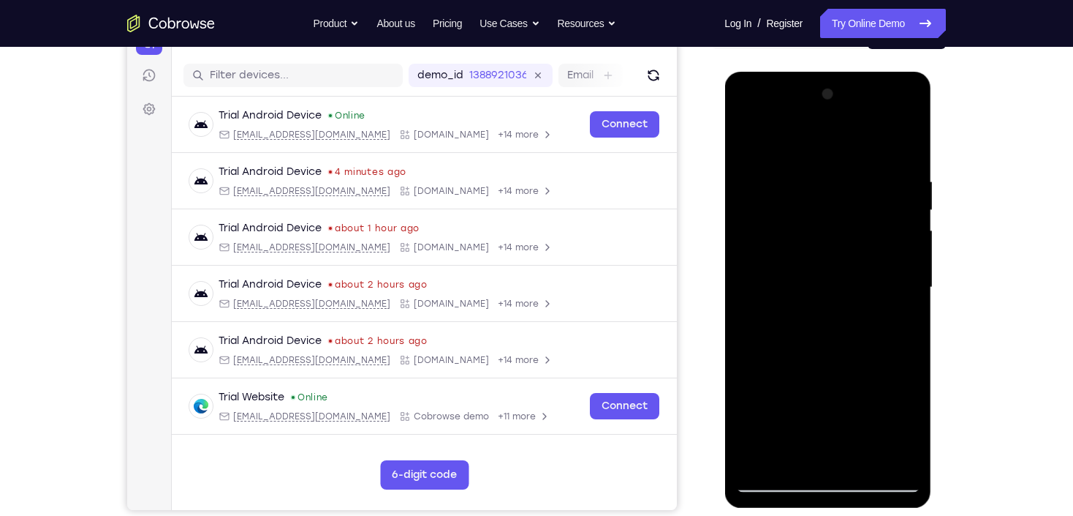
click at [810, 186] on div at bounding box center [828, 288] width 184 height 410
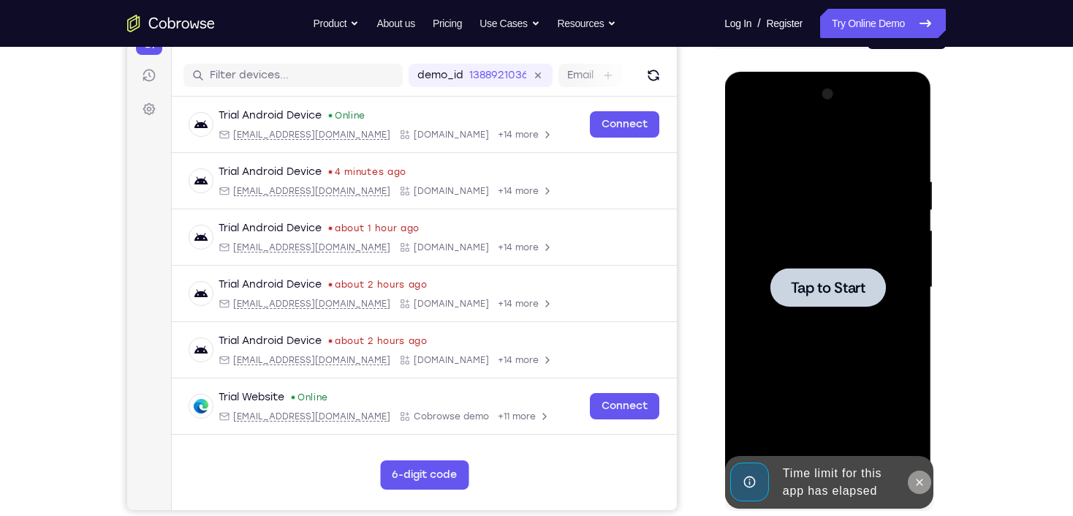
click at [917, 472] on button at bounding box center [918, 481] width 23 height 23
